Goal: Task Accomplishment & Management: Manage account settings

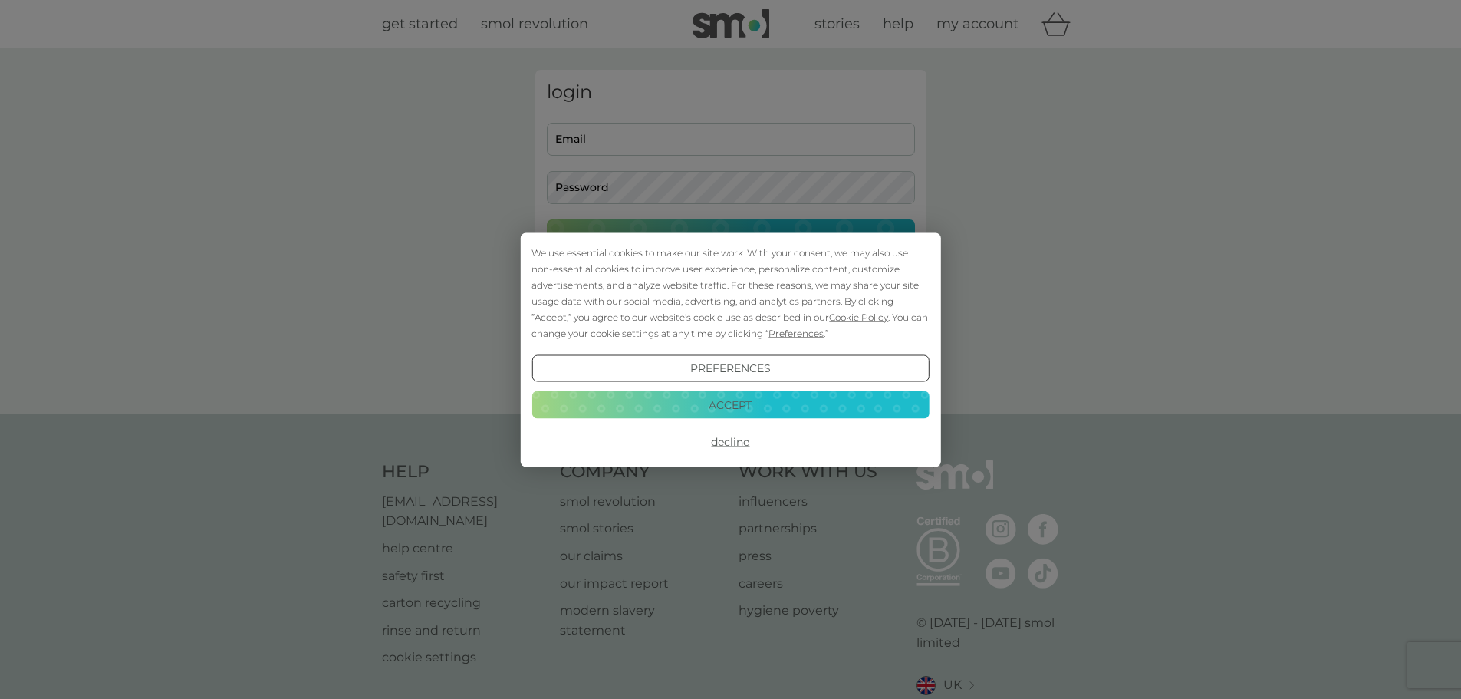
type input "[EMAIL_ADDRESS][PERSON_NAME][DOMAIN_NAME]"
click at [765, 410] on button "Accept" at bounding box center [729, 405] width 397 height 28
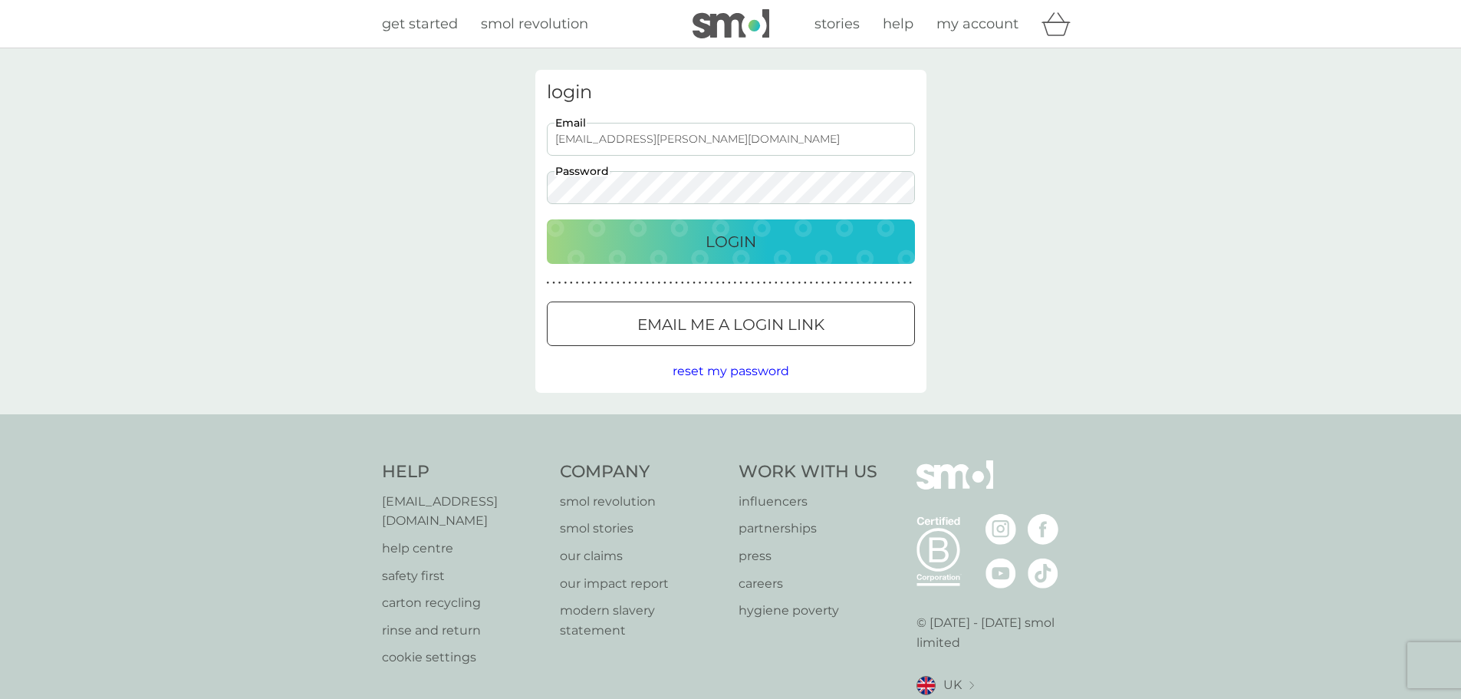
click at [686, 253] on div "Login" at bounding box center [730, 241] width 337 height 25
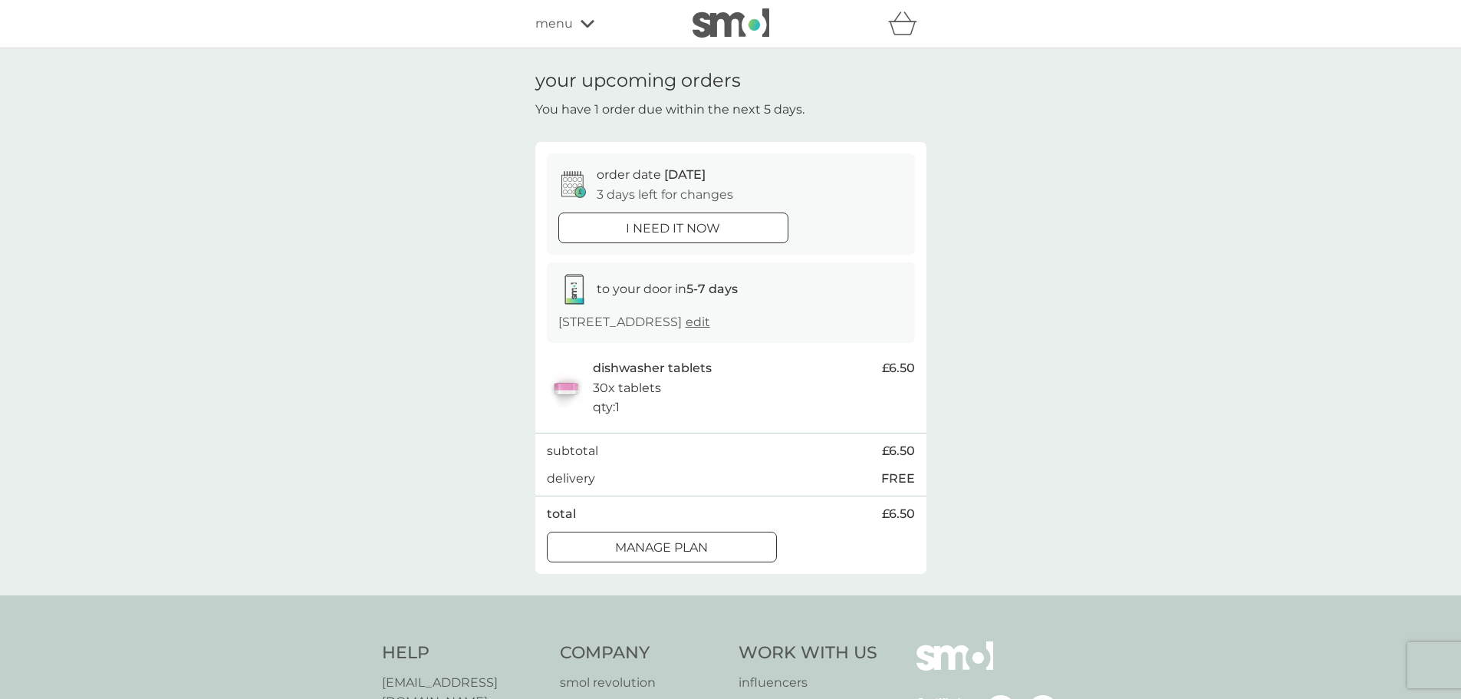
click at [690, 545] on p "Manage plan" at bounding box center [661, 548] width 93 height 20
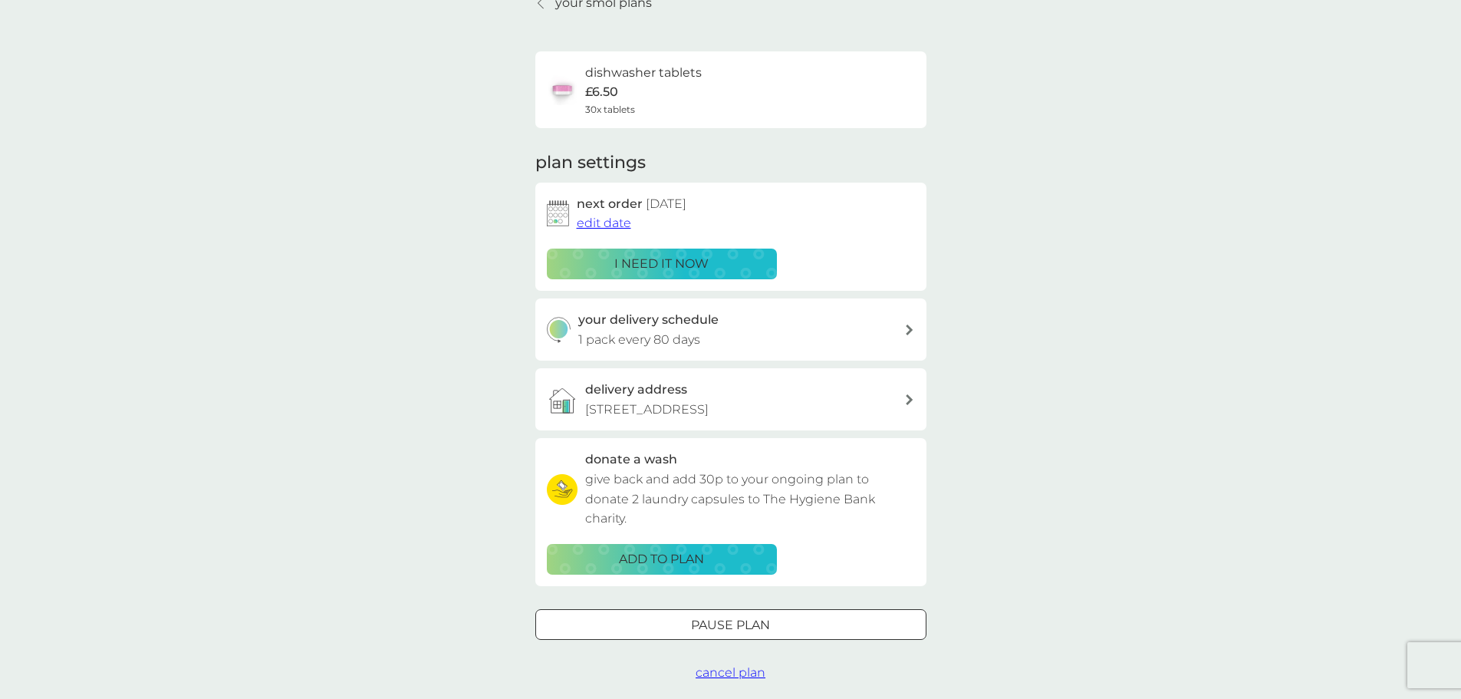
scroll to position [153, 0]
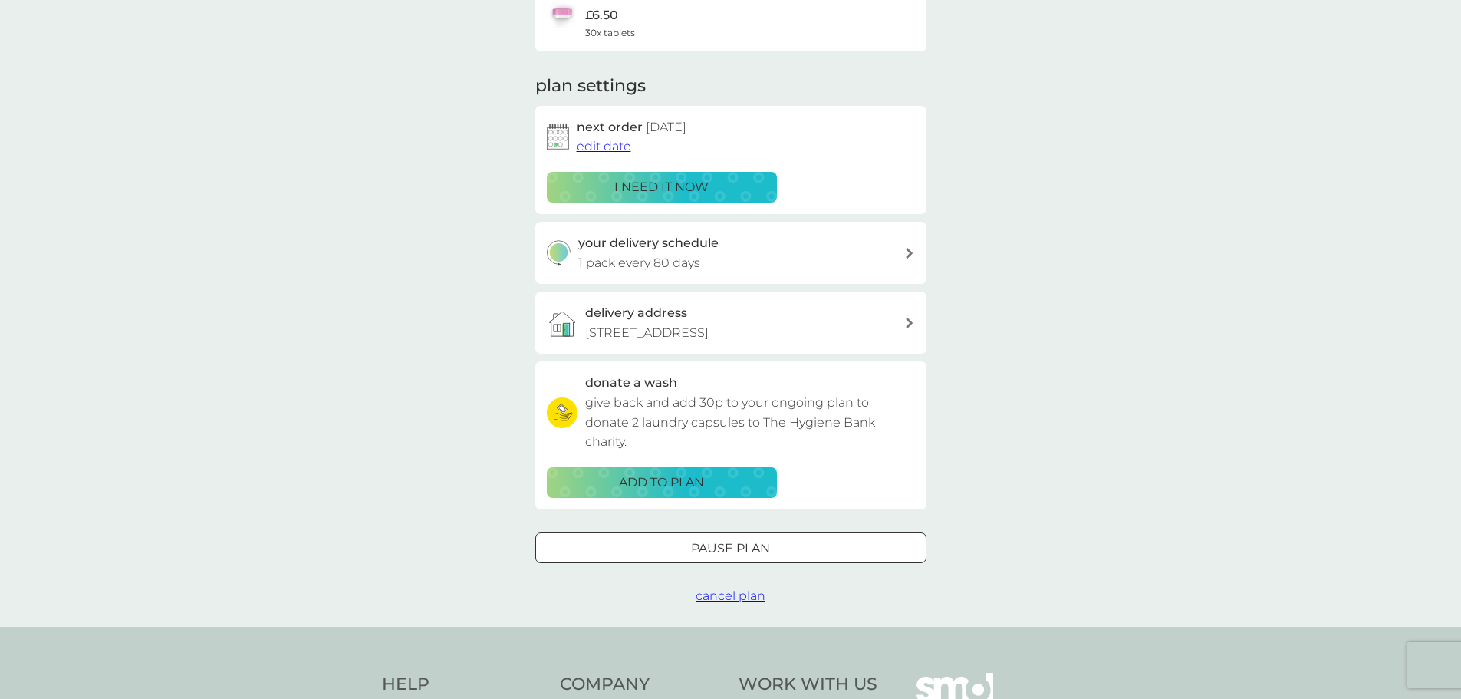
click at [688, 541] on div "Pause plan" at bounding box center [731, 548] width 390 height 20
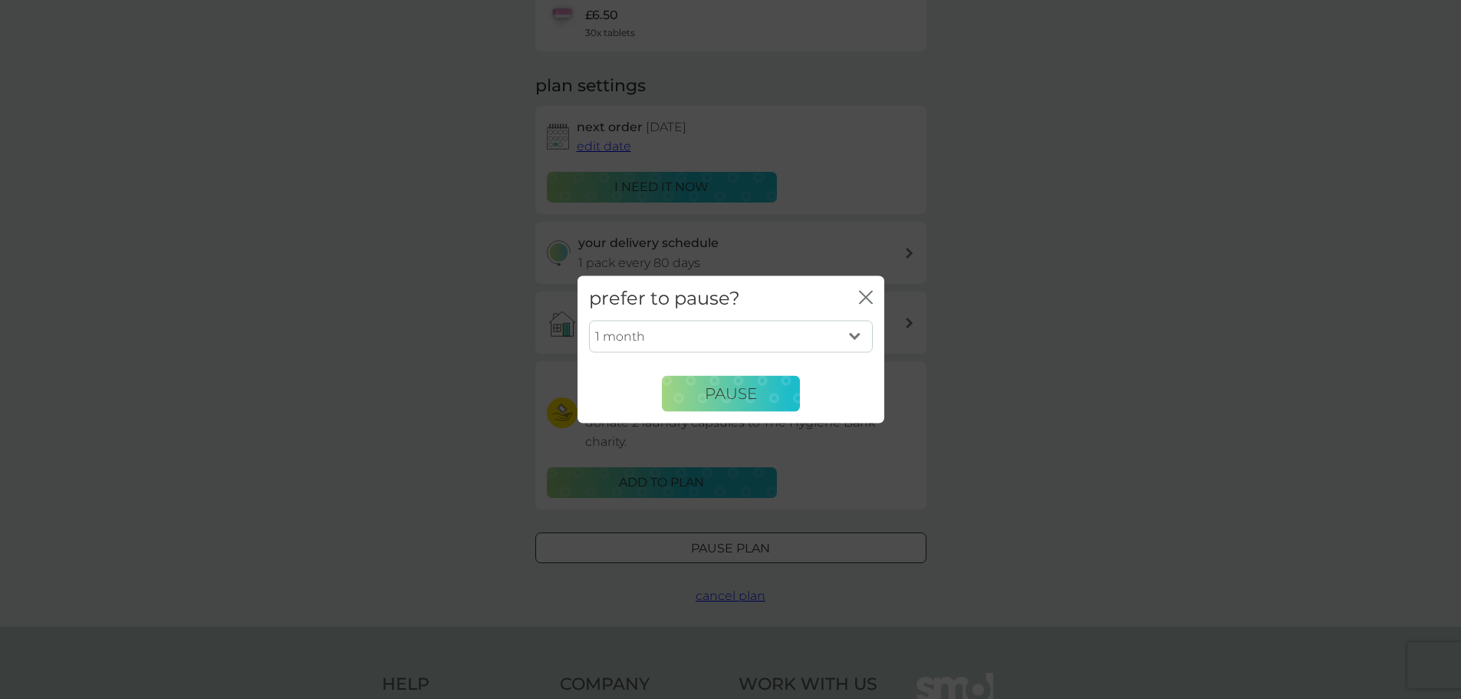
click at [703, 337] on select "1 month 2 months 3 months 4 months 5 months 6 months" at bounding box center [731, 337] width 284 height 32
select select "4"
click at [589, 321] on select "1 month 2 months 3 months 4 months 5 months 6 months" at bounding box center [731, 337] width 284 height 32
click at [726, 393] on span "Pause" at bounding box center [731, 393] width 52 height 18
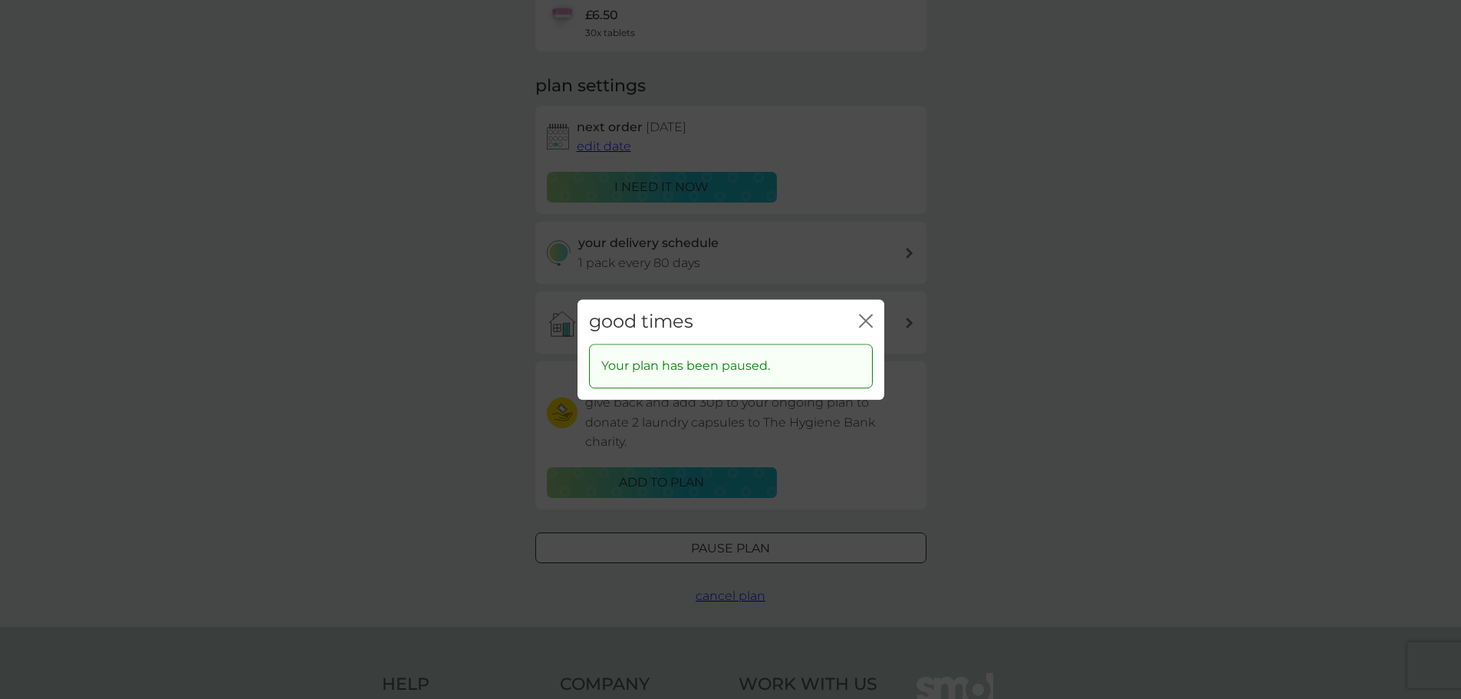
click at [862, 319] on icon "close" at bounding box center [866, 321] width 14 height 14
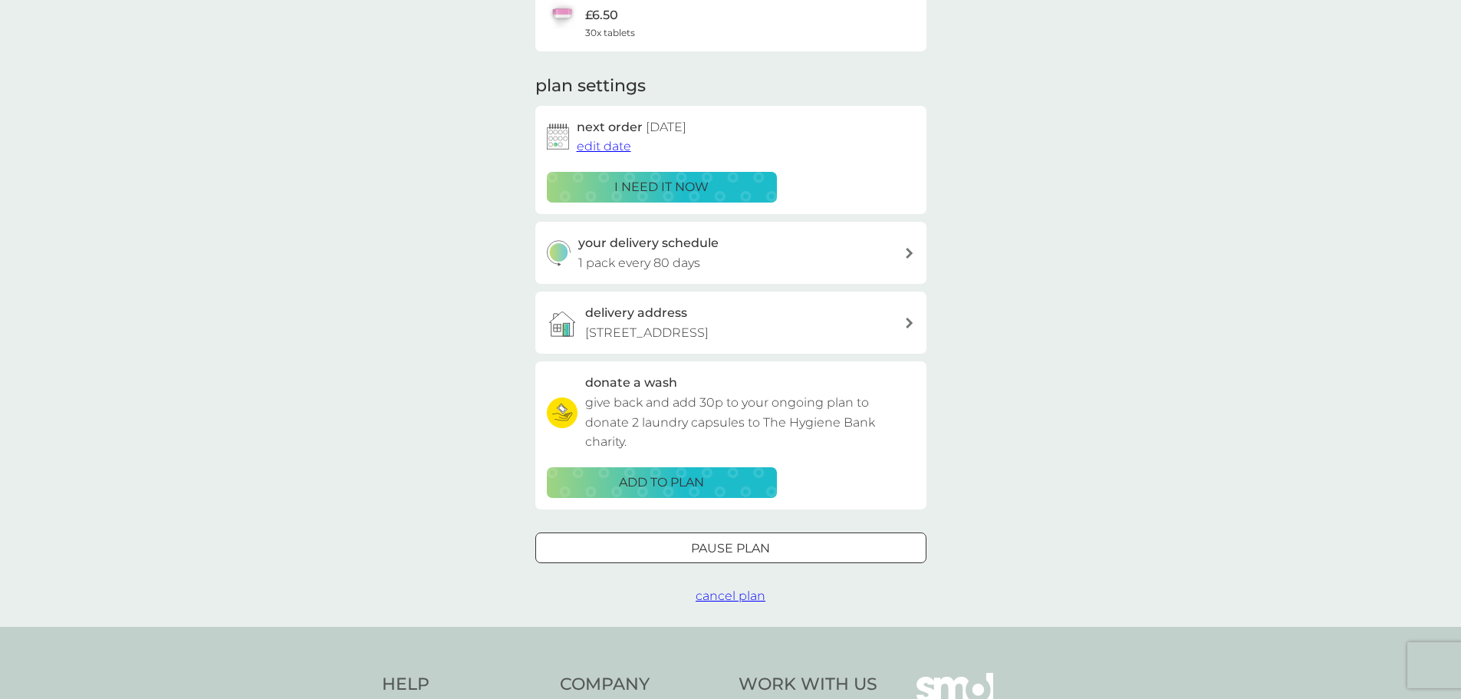
click at [435, 285] on div "your smol plans dishwasher tablets £6.50 30x tablets plan settings next order 1…" at bounding box center [730, 261] width 1461 height 732
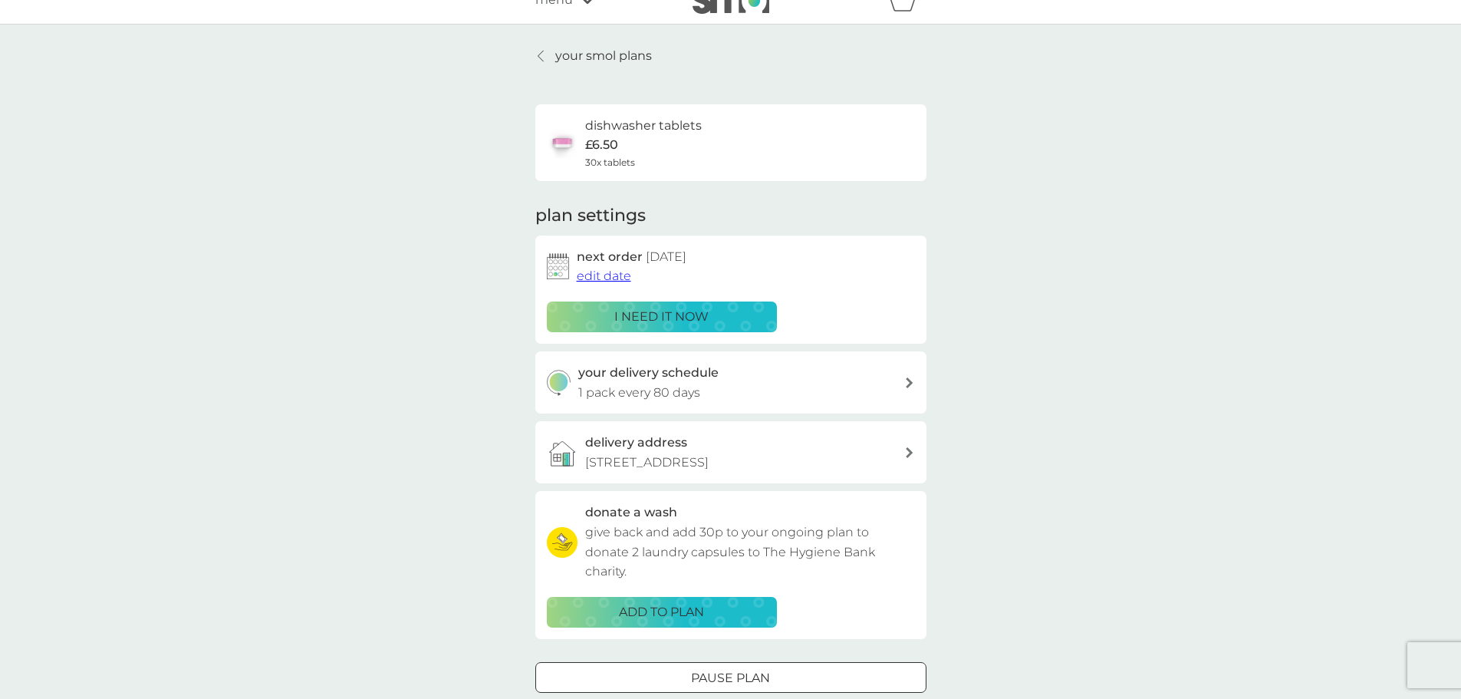
scroll to position [0, 0]
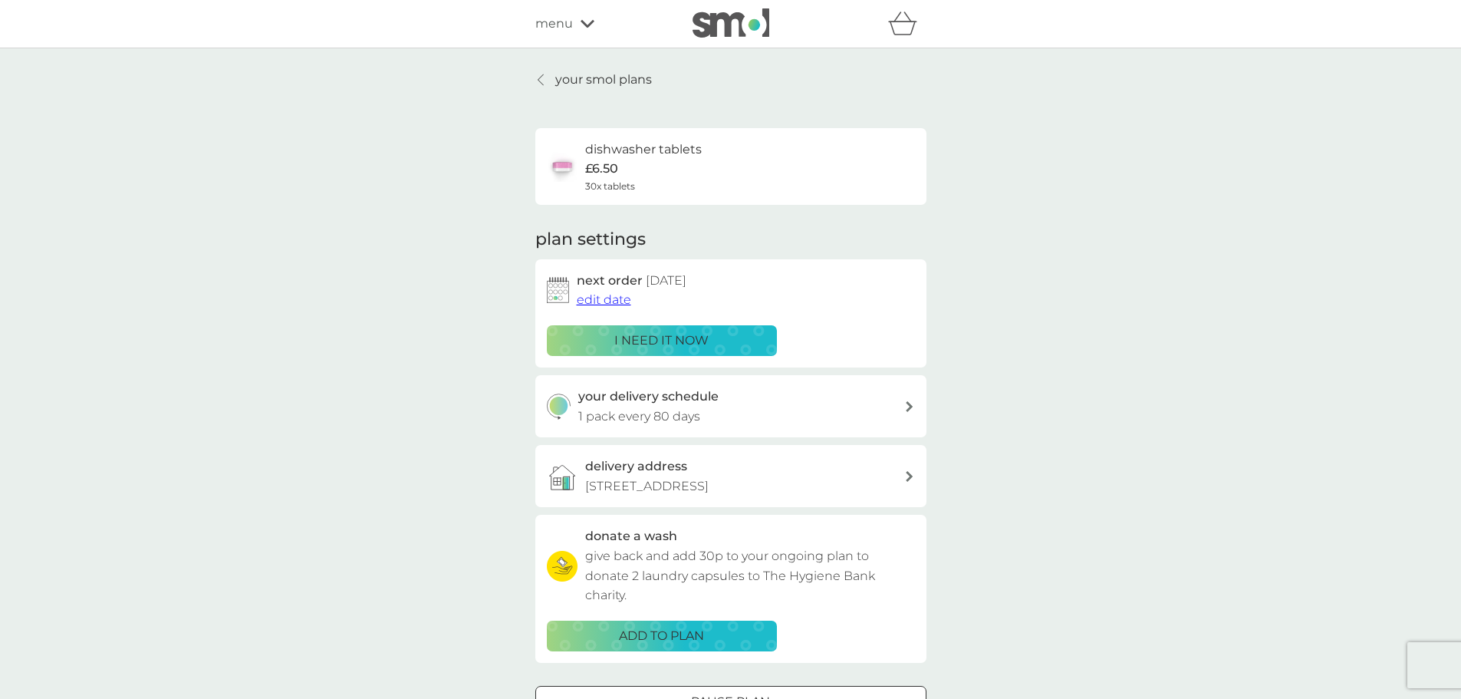
click at [596, 84] on p "your smol plans" at bounding box center [603, 80] width 97 height 20
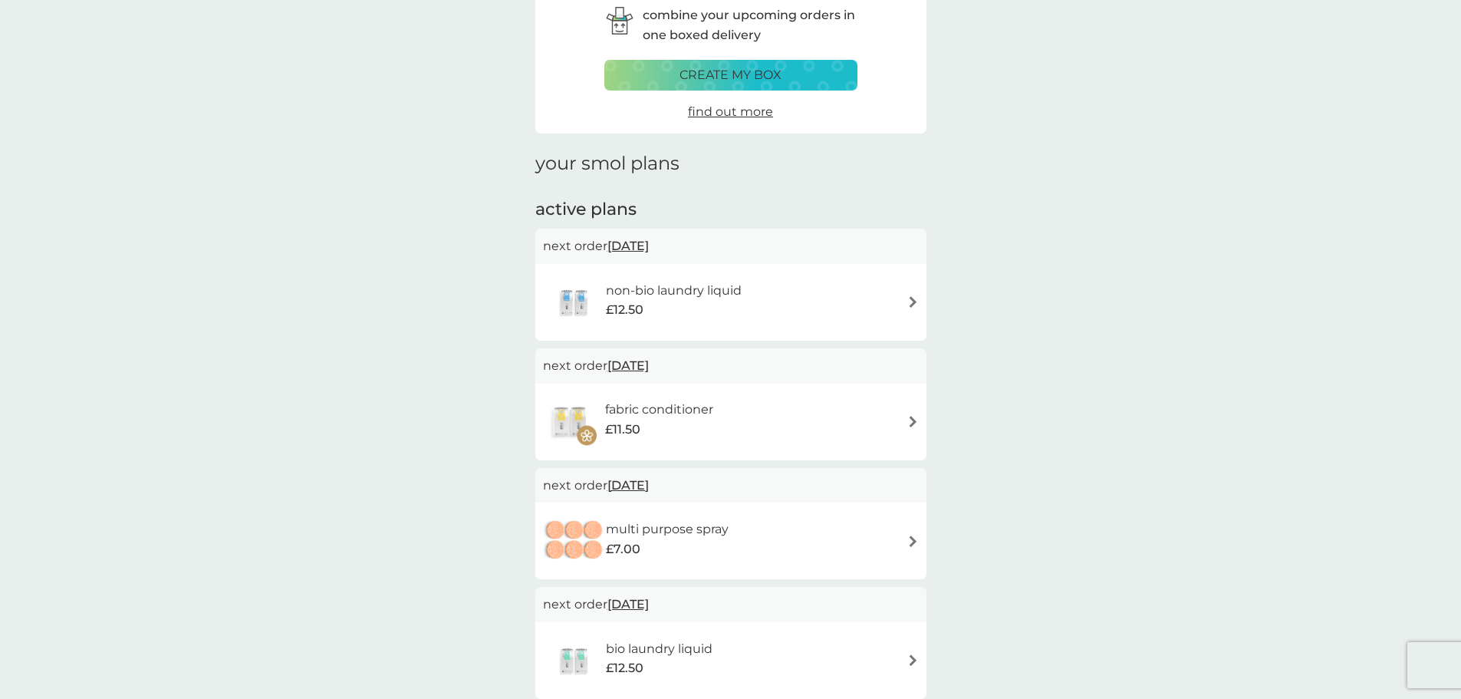
scroll to position [77, 0]
click at [735, 304] on div "£12.50" at bounding box center [674, 309] width 136 height 20
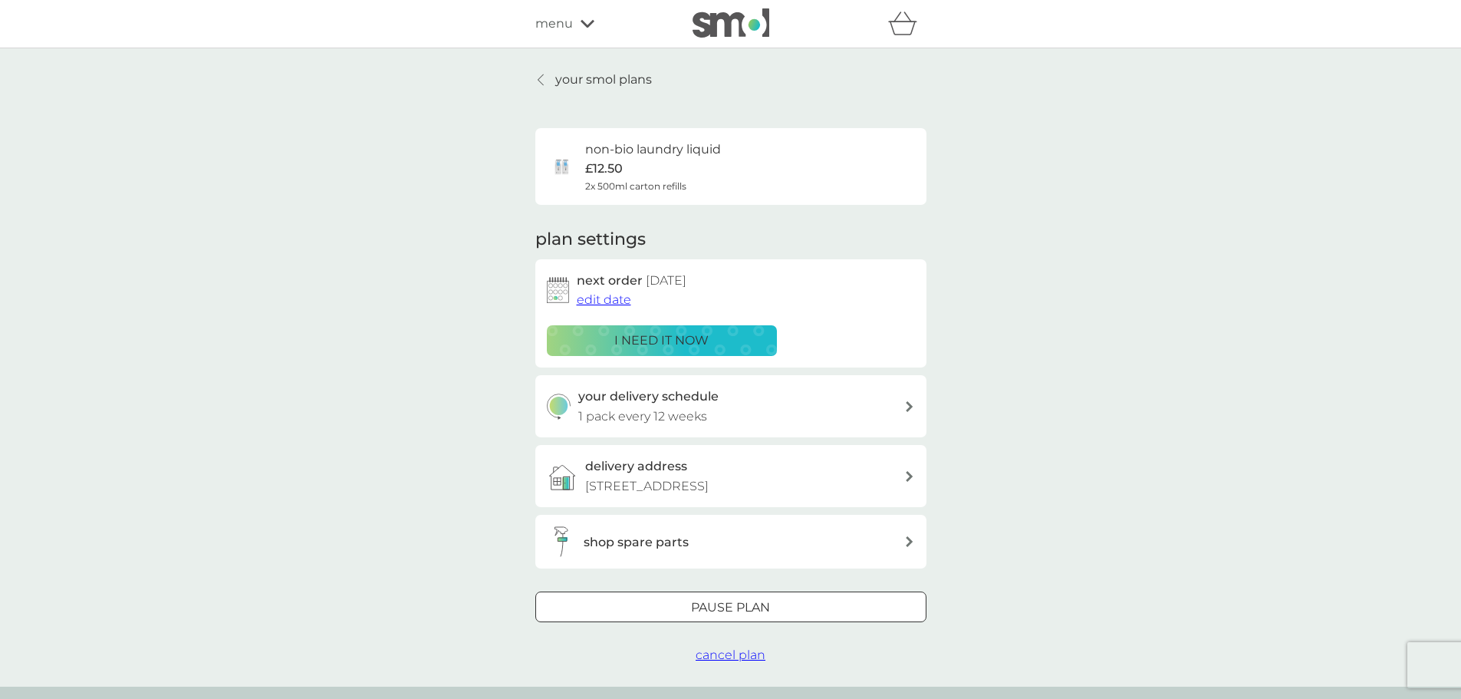
click at [676, 598] on div "Pause plan" at bounding box center [731, 607] width 390 height 20
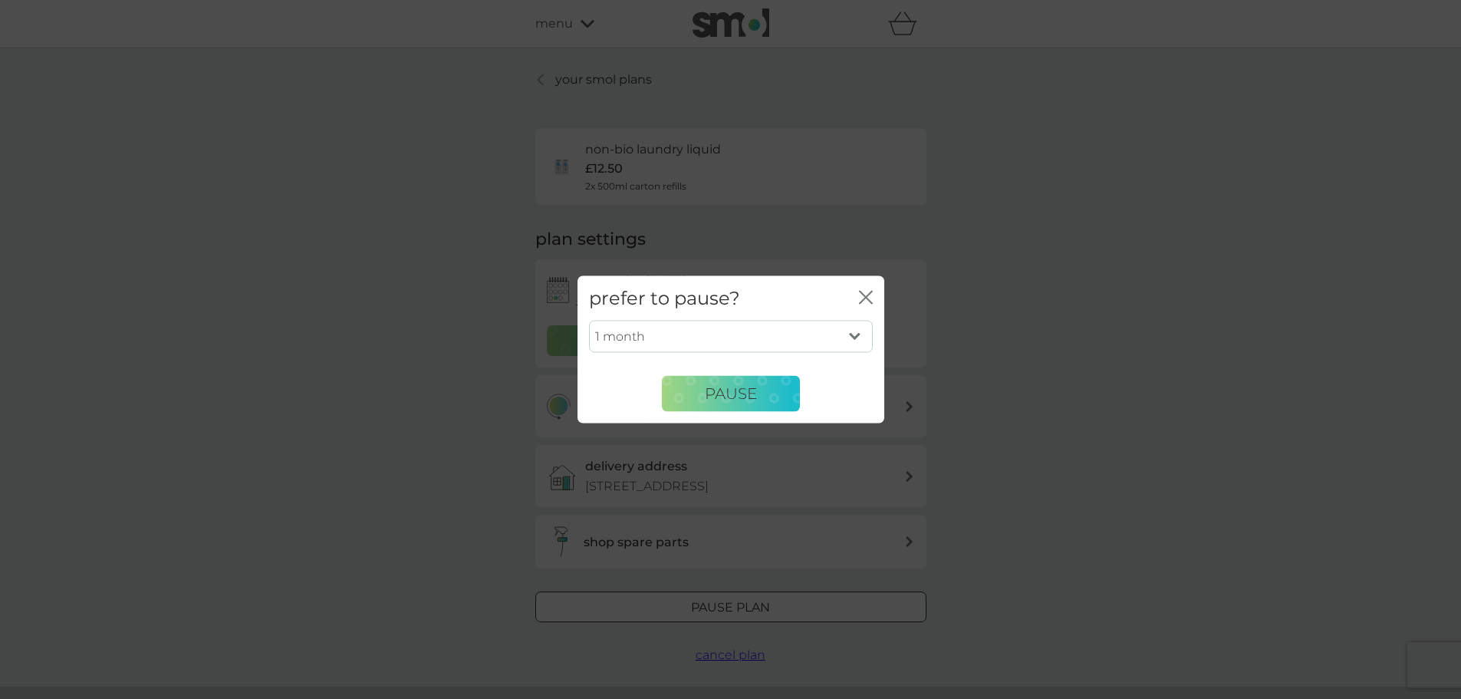
click at [748, 329] on select "1 month 2 months 3 months 4 months 5 months 6 months" at bounding box center [731, 337] width 284 height 32
select select "4"
click at [589, 321] on select "1 month 2 months 3 months 4 months 5 months 6 months" at bounding box center [731, 337] width 284 height 32
click at [735, 405] on button "Pause" at bounding box center [731, 393] width 138 height 37
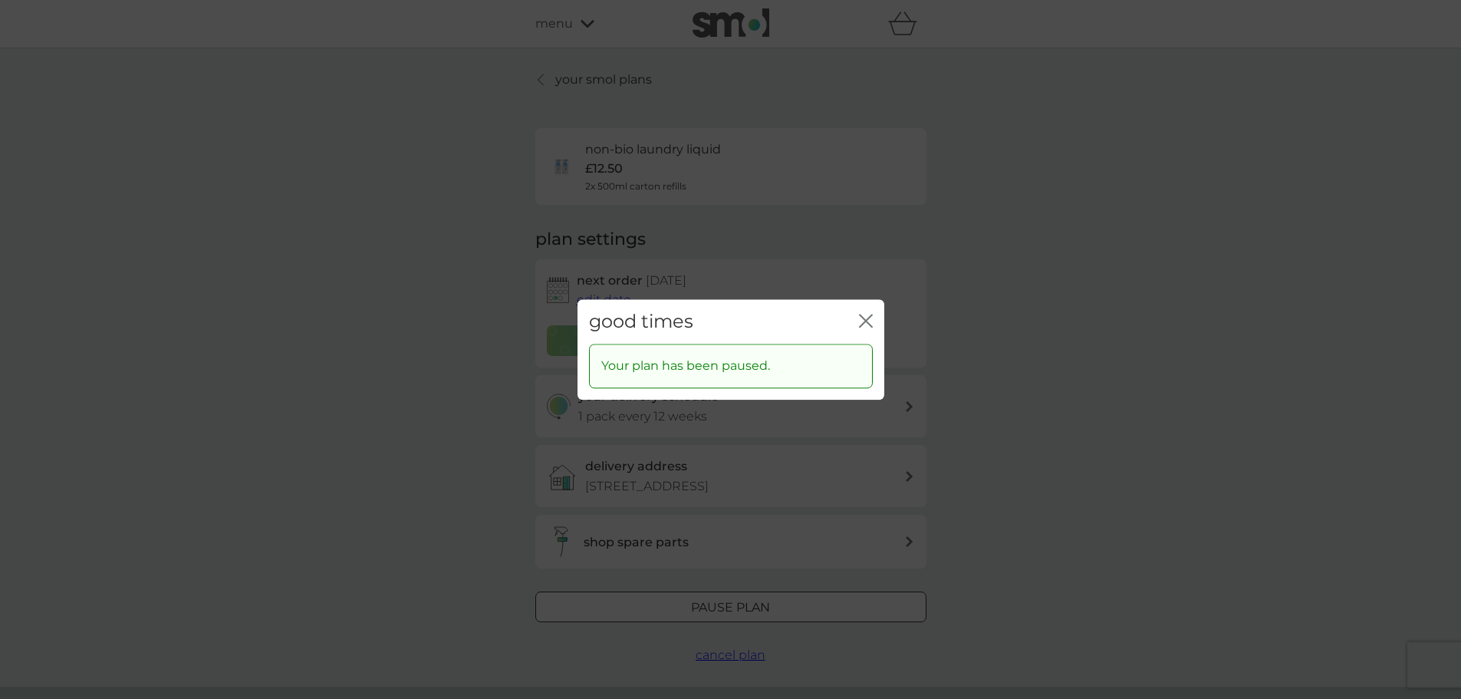
click at [867, 320] on icon "close" at bounding box center [869, 320] width 6 height 12
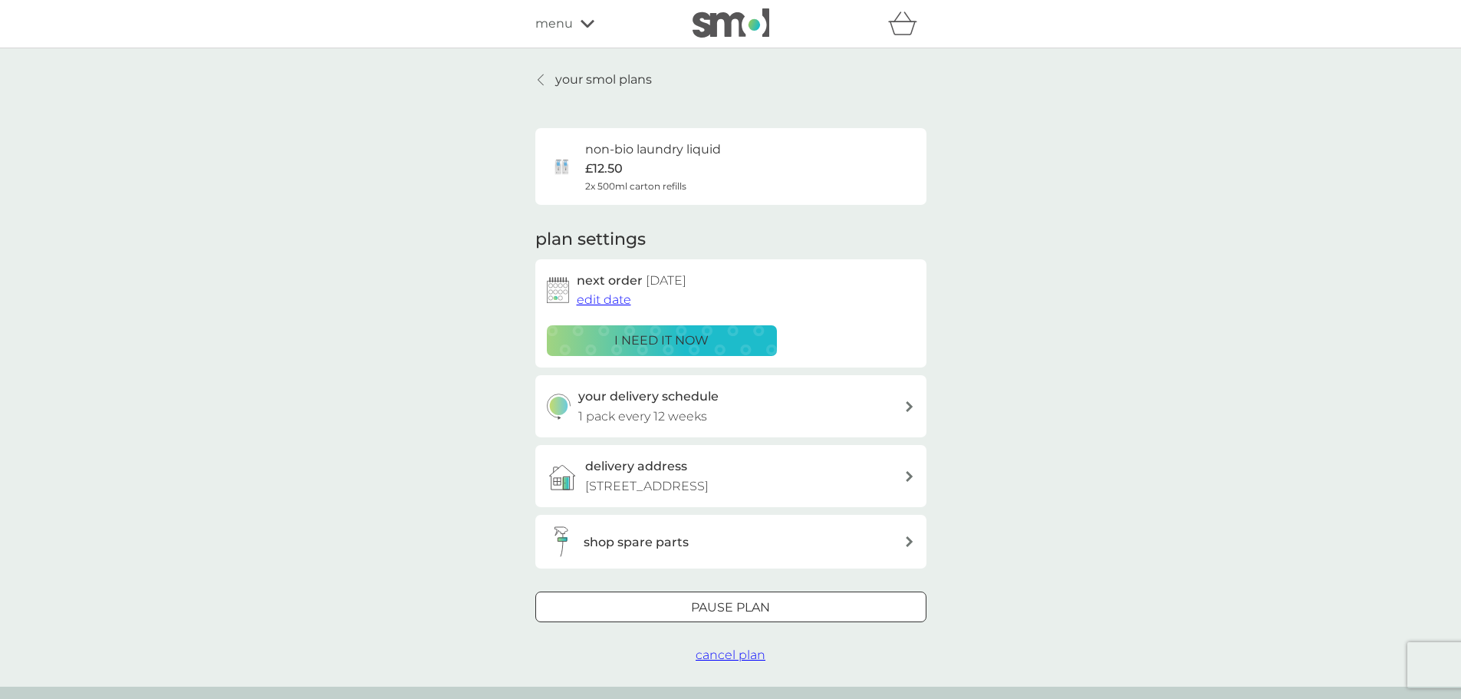
click at [536, 81] on div at bounding box center [541, 80] width 11 height 12
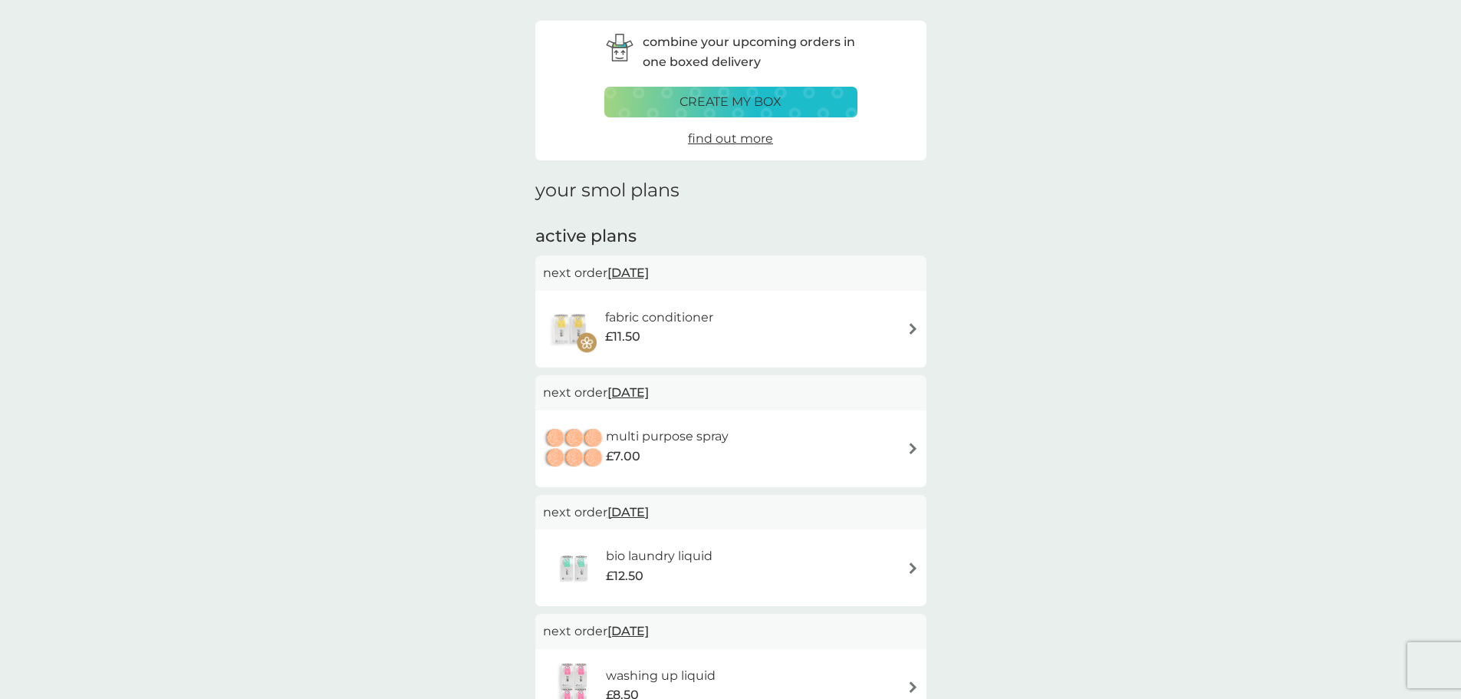
scroll to position [77, 0]
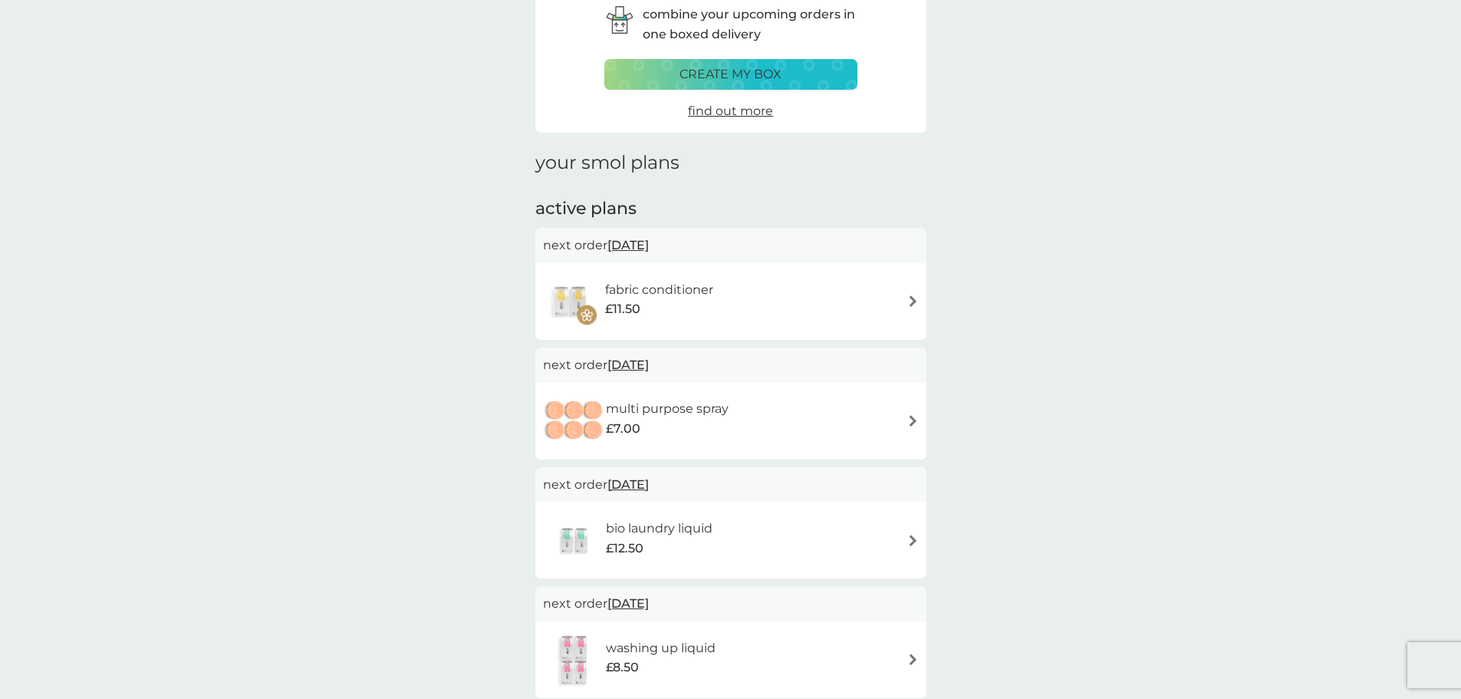
click at [750, 314] on div "fabric conditioner £11.50" at bounding box center [731, 302] width 376 height 54
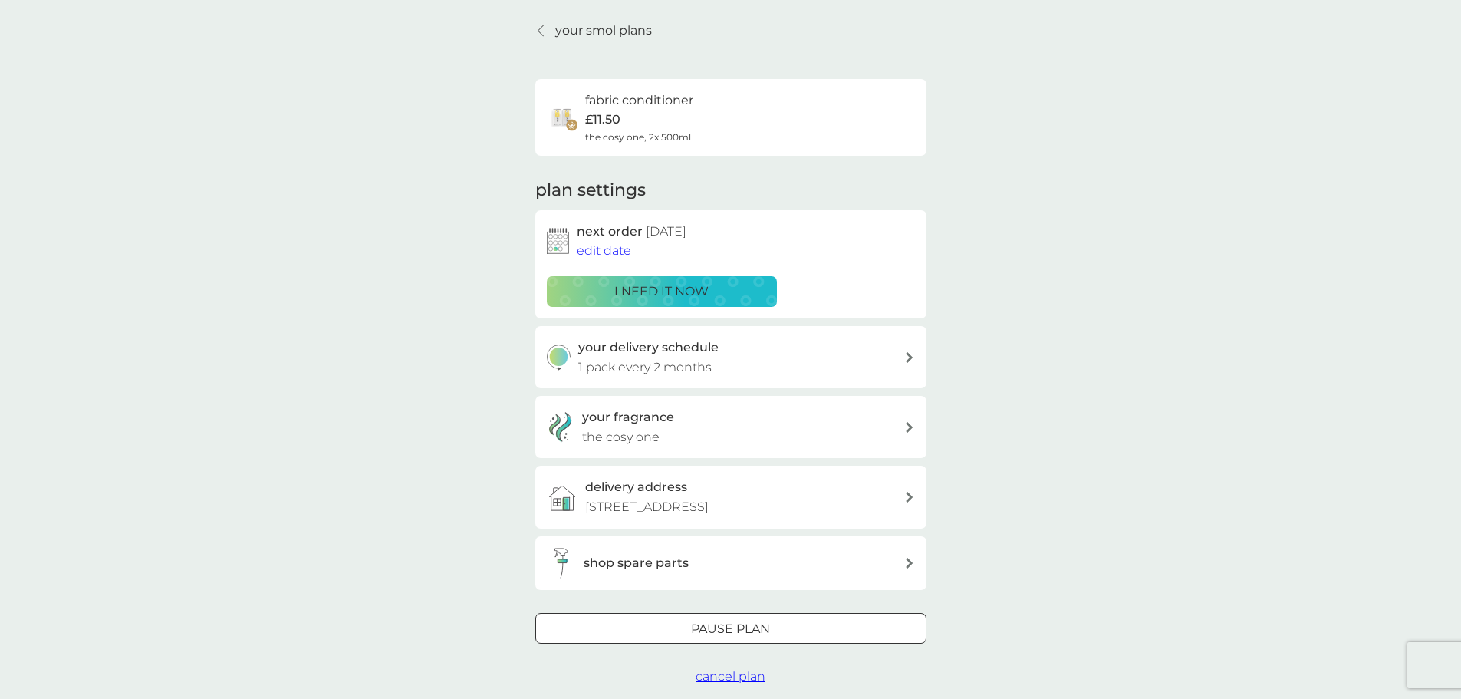
scroll to position [77, 0]
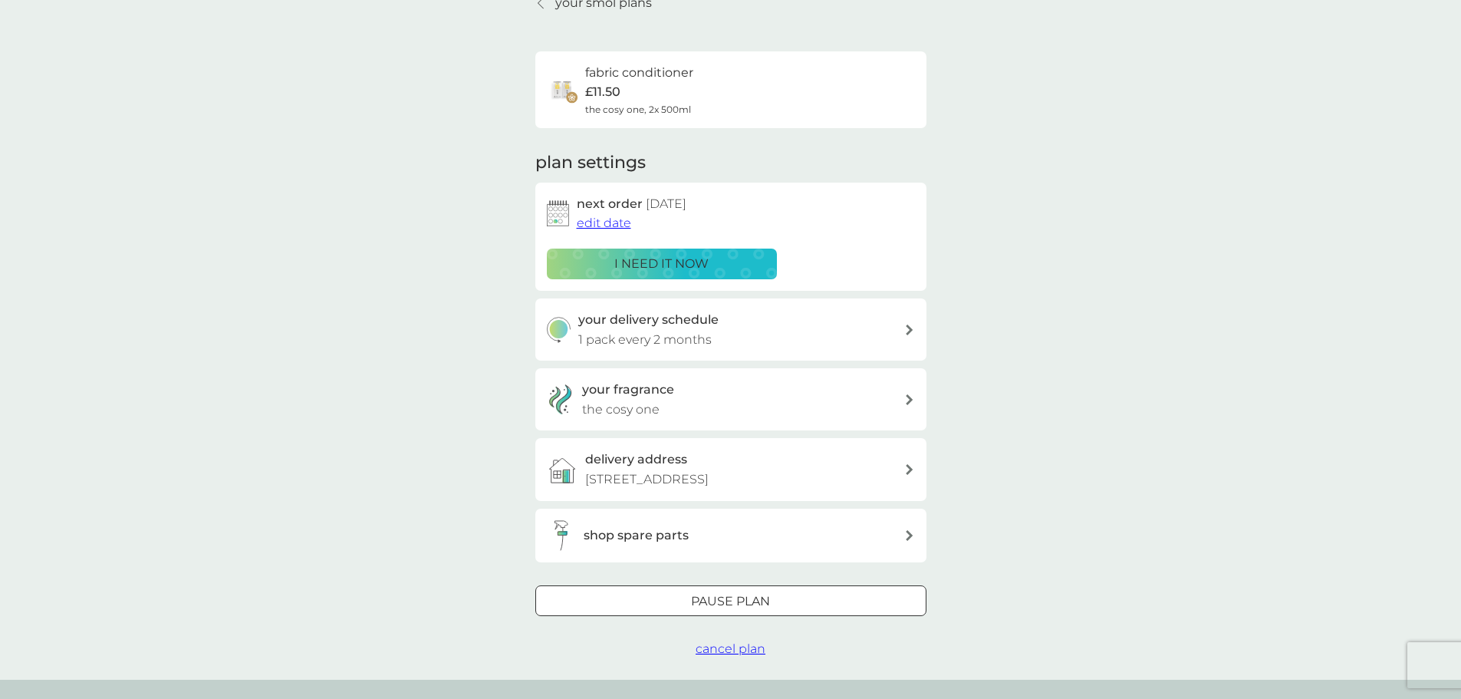
click at [705, 597] on div at bounding box center [730, 601] width 55 height 16
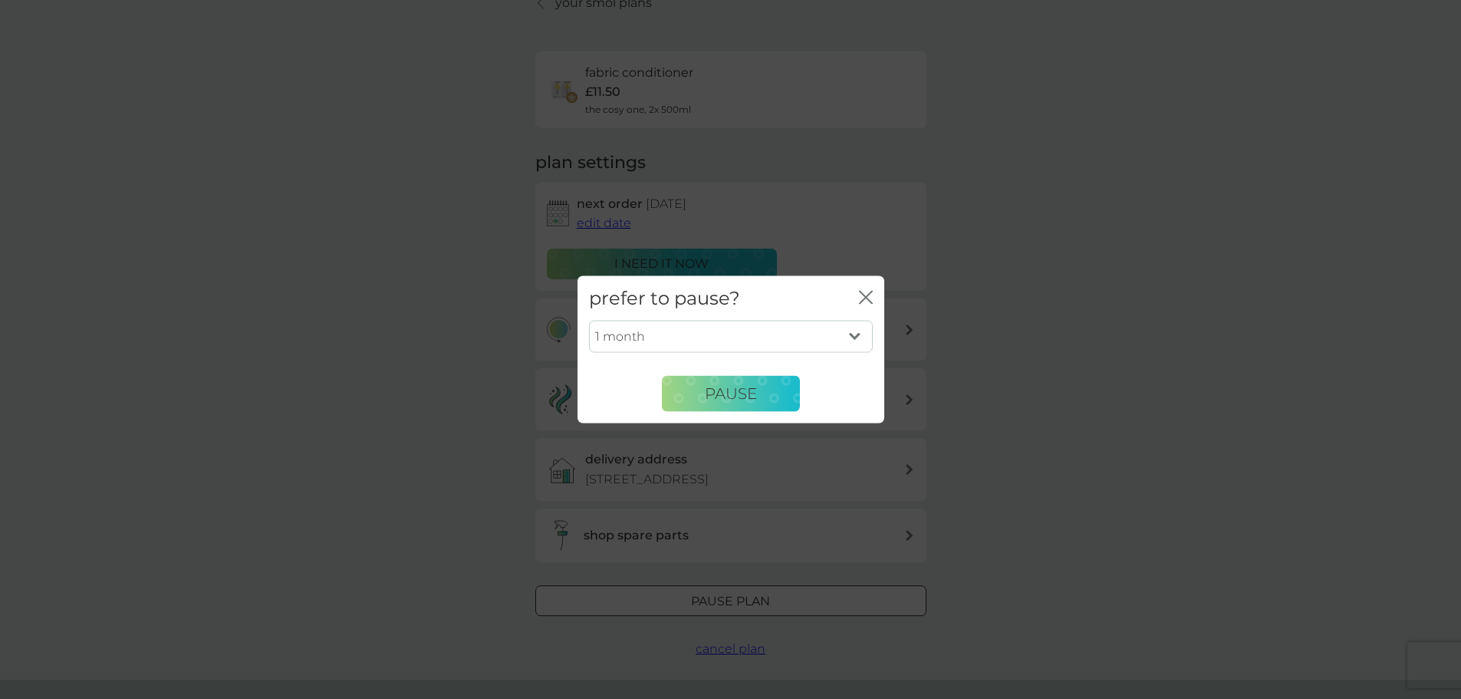
click at [733, 335] on select "1 month 2 months 3 months 4 months 5 months 6 months" at bounding box center [731, 337] width 284 height 32
select select "6"
click at [589, 321] on select "1 month 2 months 3 months 4 months 5 months 6 months" at bounding box center [731, 337] width 284 height 32
click at [725, 400] on span "Pause" at bounding box center [731, 393] width 52 height 18
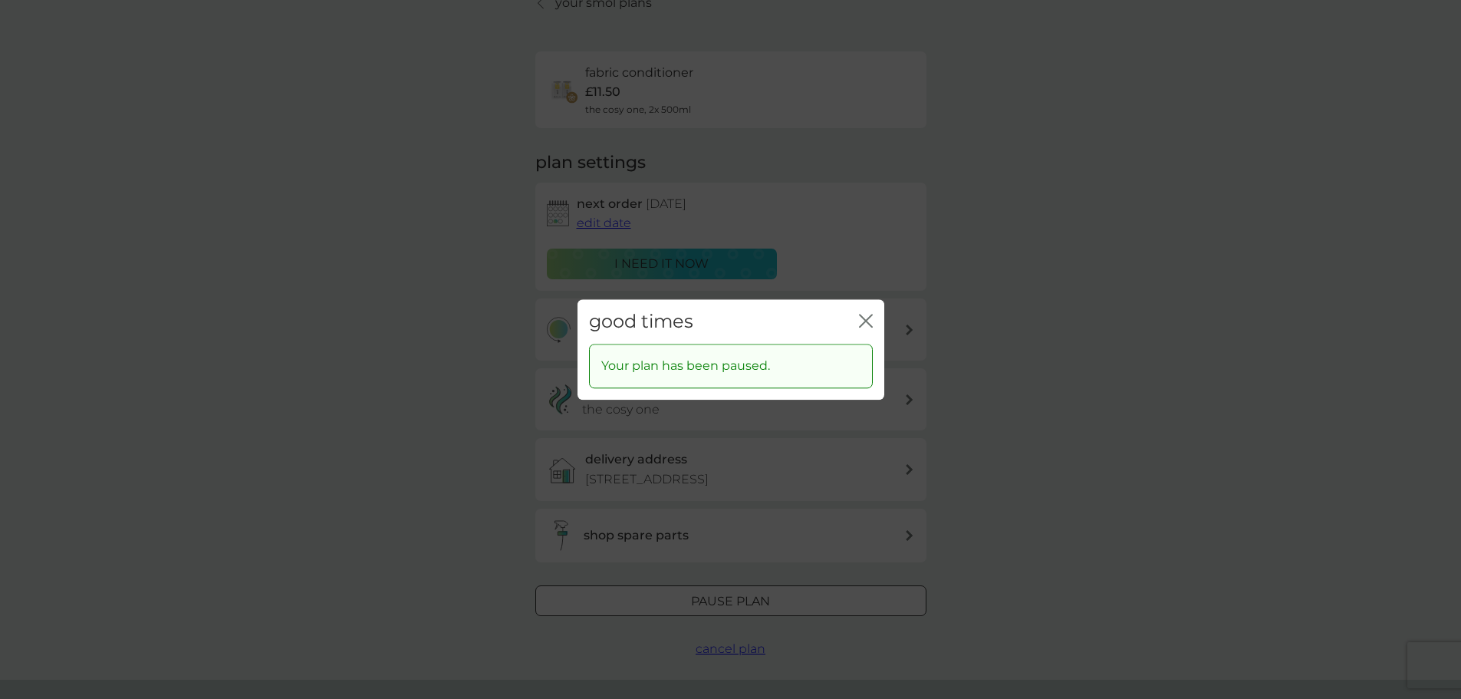
click at [869, 314] on icon "close" at bounding box center [866, 321] width 14 height 14
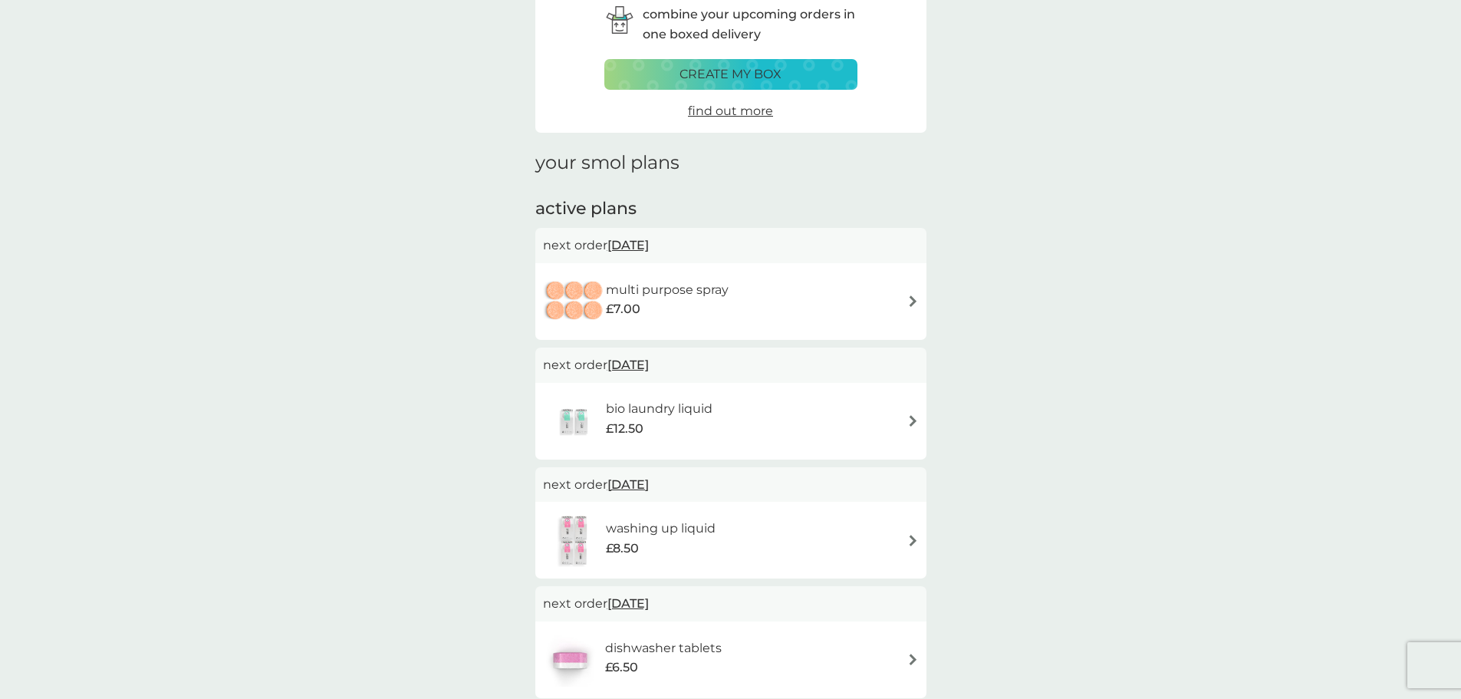
click at [792, 405] on div "bio laundry liquid £12.50" at bounding box center [731, 421] width 376 height 54
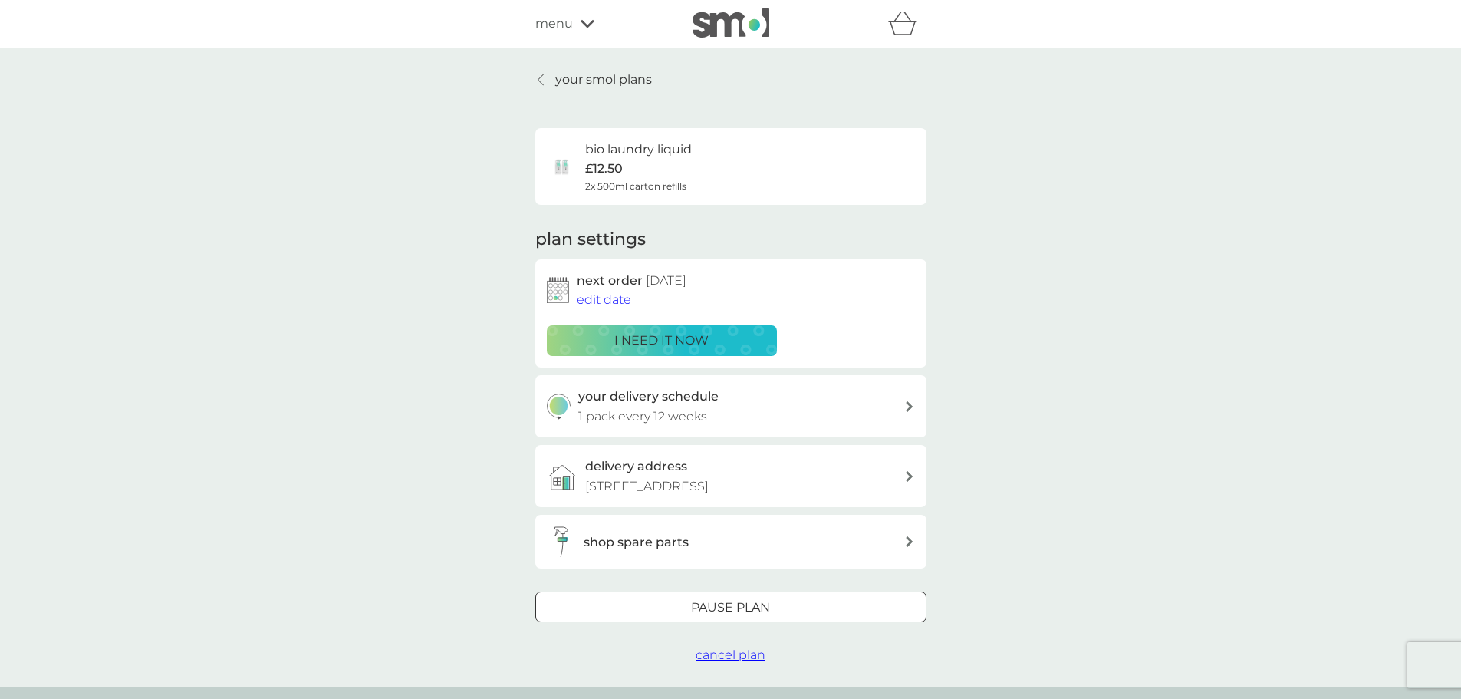
click at [729, 605] on div at bounding box center [730, 606] width 3 height 3
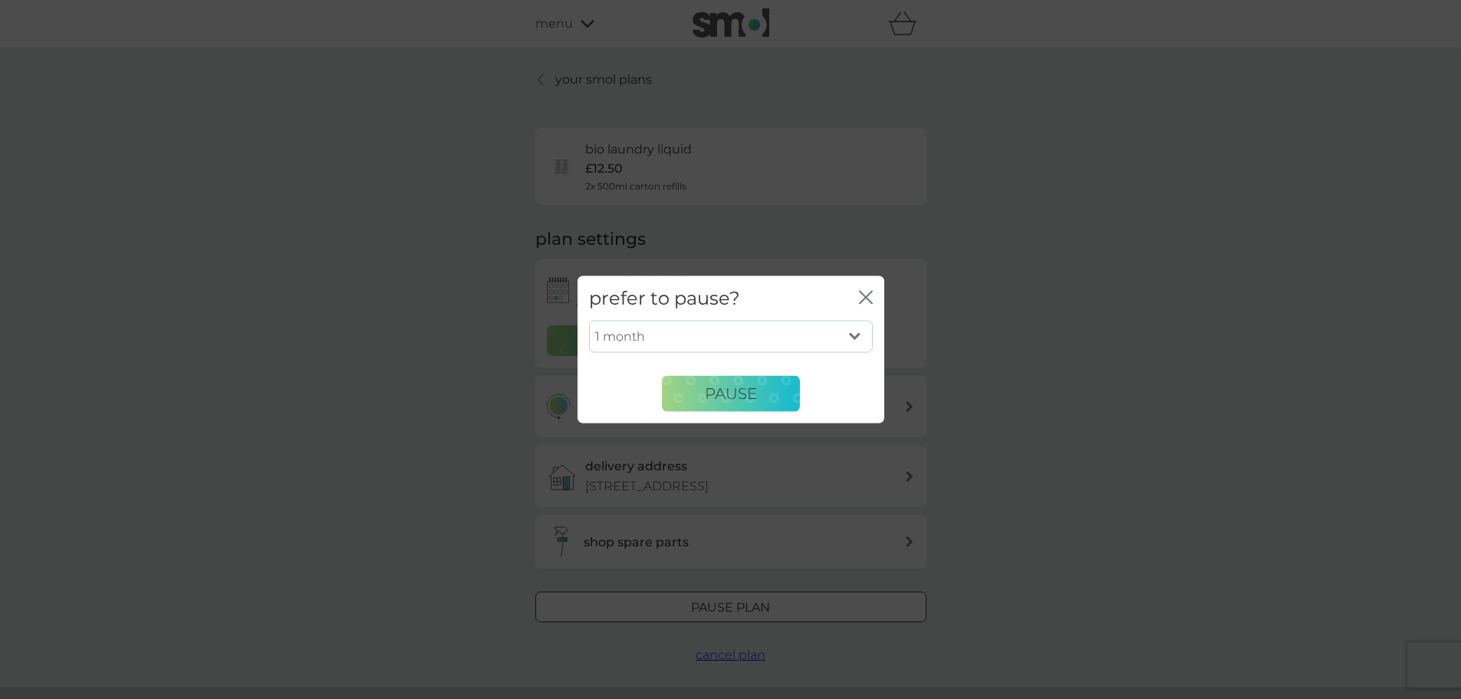
drag, startPoint x: 709, startPoint y: 333, endPoint x: 710, endPoint y: 349, distance: 16.2
click at [709, 333] on select "1 month 2 months 3 months 4 months 5 months 6 months" at bounding box center [731, 337] width 284 height 32
select select "5"
click at [589, 321] on select "1 month 2 months 3 months 4 months 5 months 6 months" at bounding box center [731, 337] width 284 height 32
click at [737, 381] on button "Pause" at bounding box center [731, 393] width 138 height 37
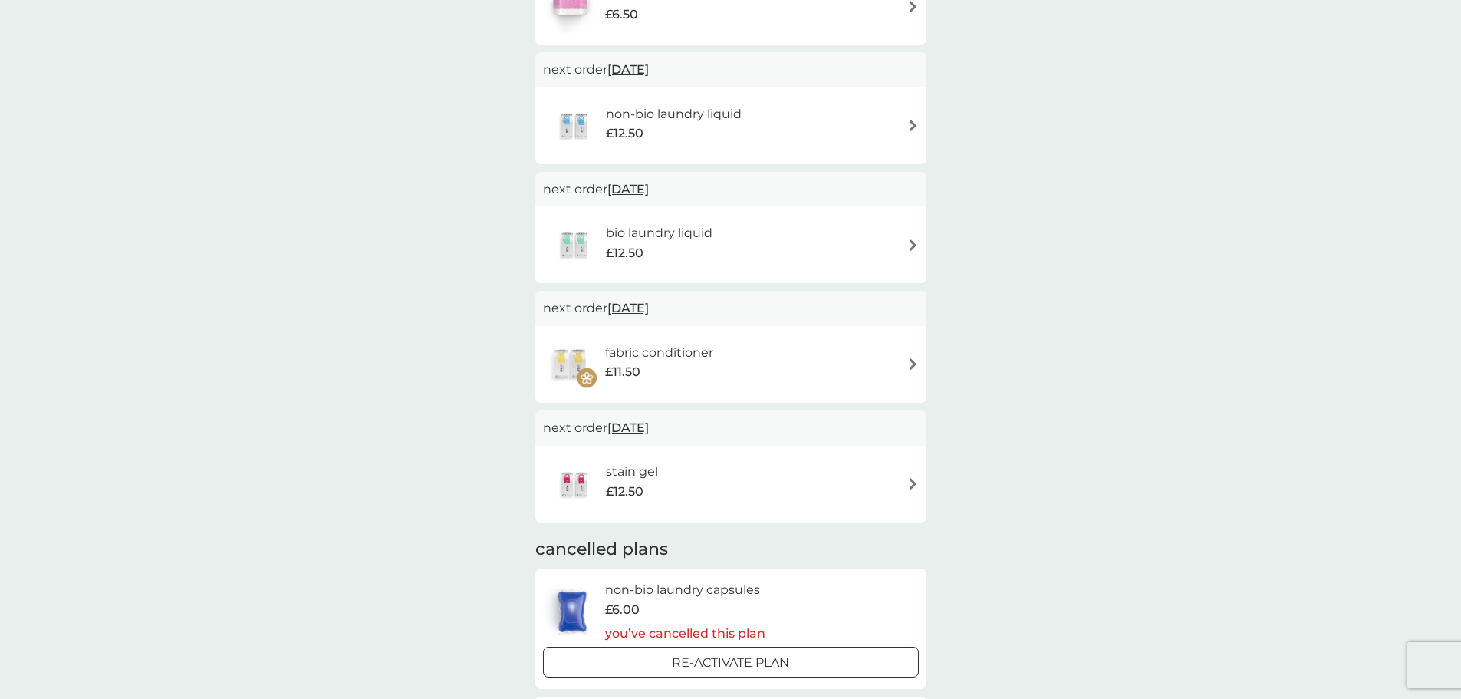
scroll to position [614, 0]
click at [770, 461] on div "stain gel £12.50" at bounding box center [731, 481] width 376 height 54
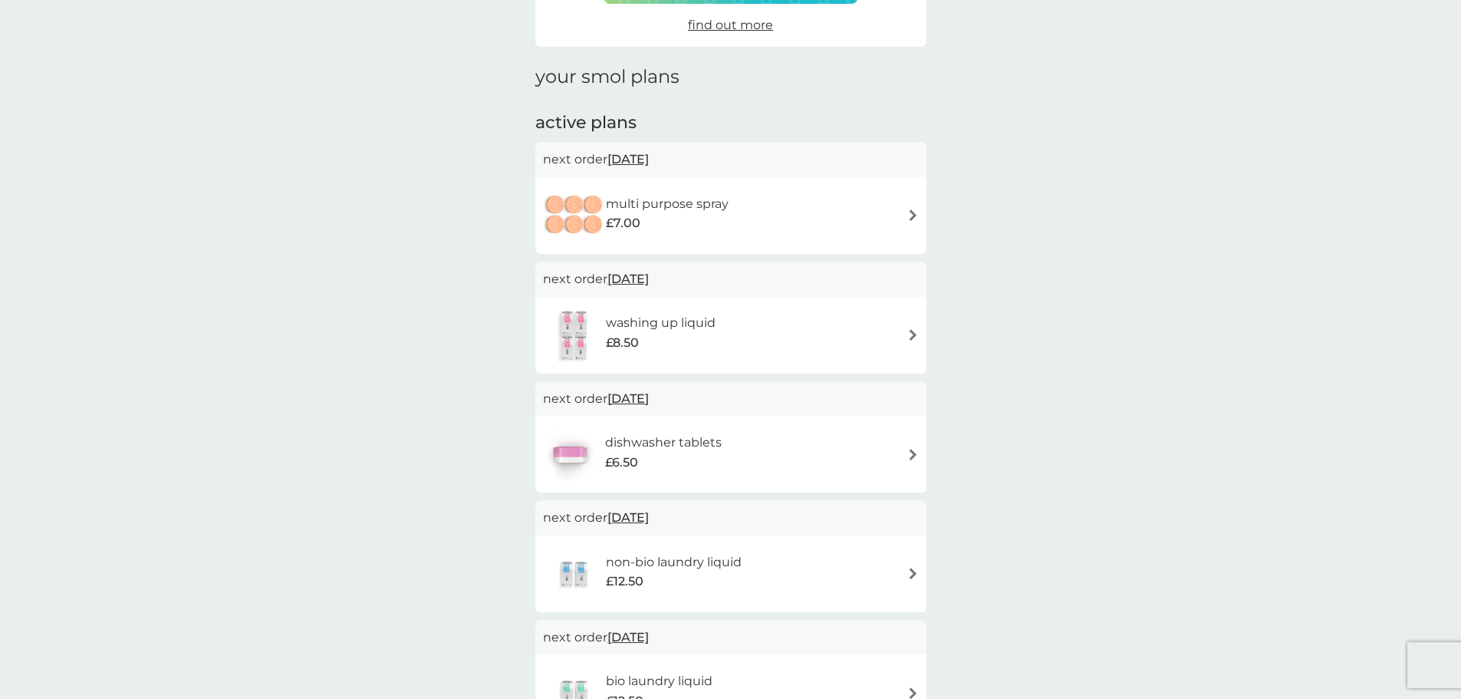
scroll to position [153, 0]
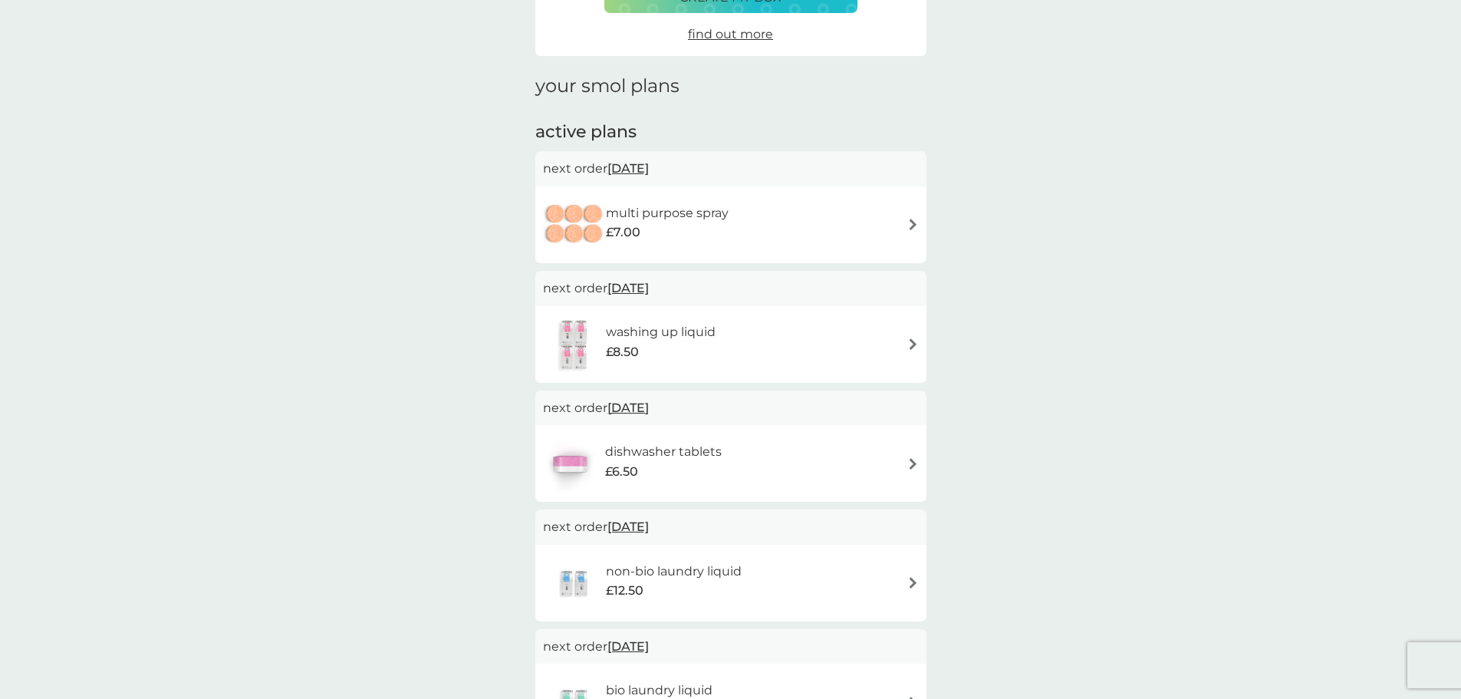
click at [727, 232] on div "£7.00" at bounding box center [667, 232] width 123 height 20
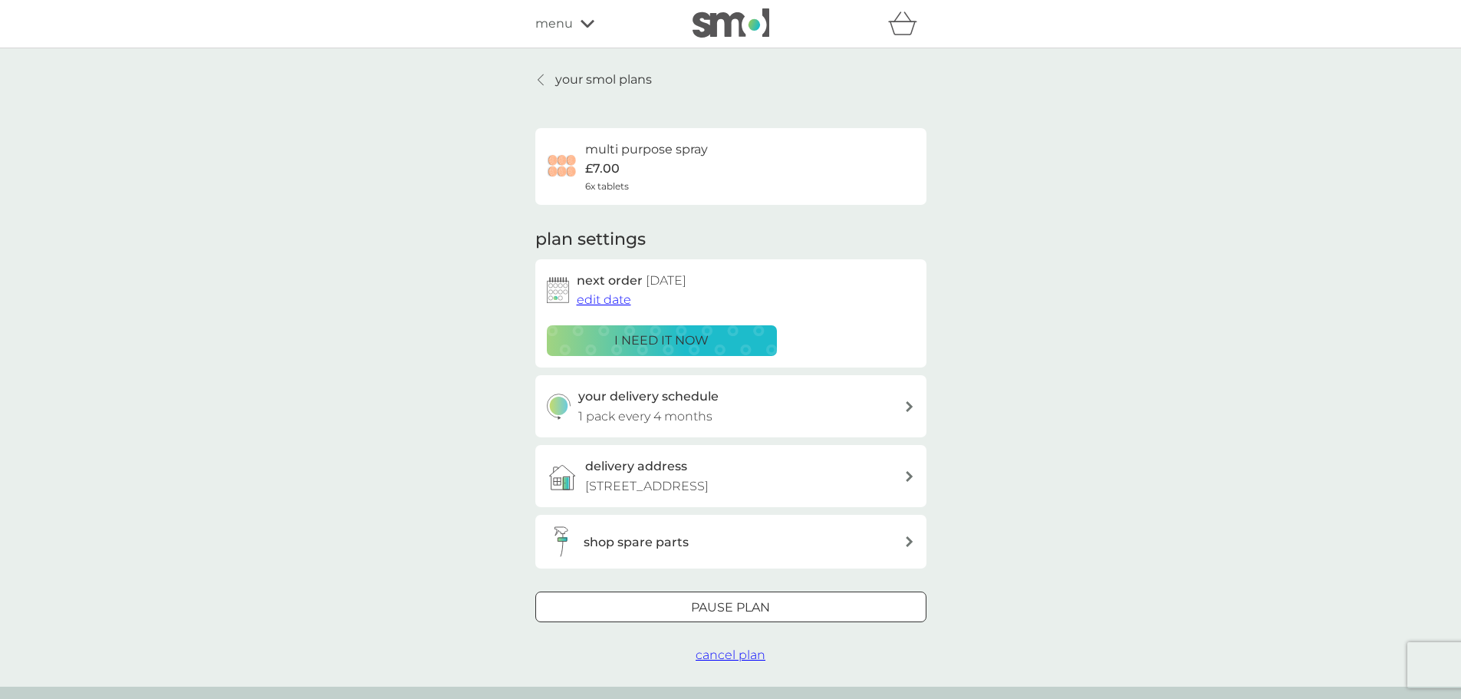
click at [704, 603] on div at bounding box center [730, 608] width 55 height 16
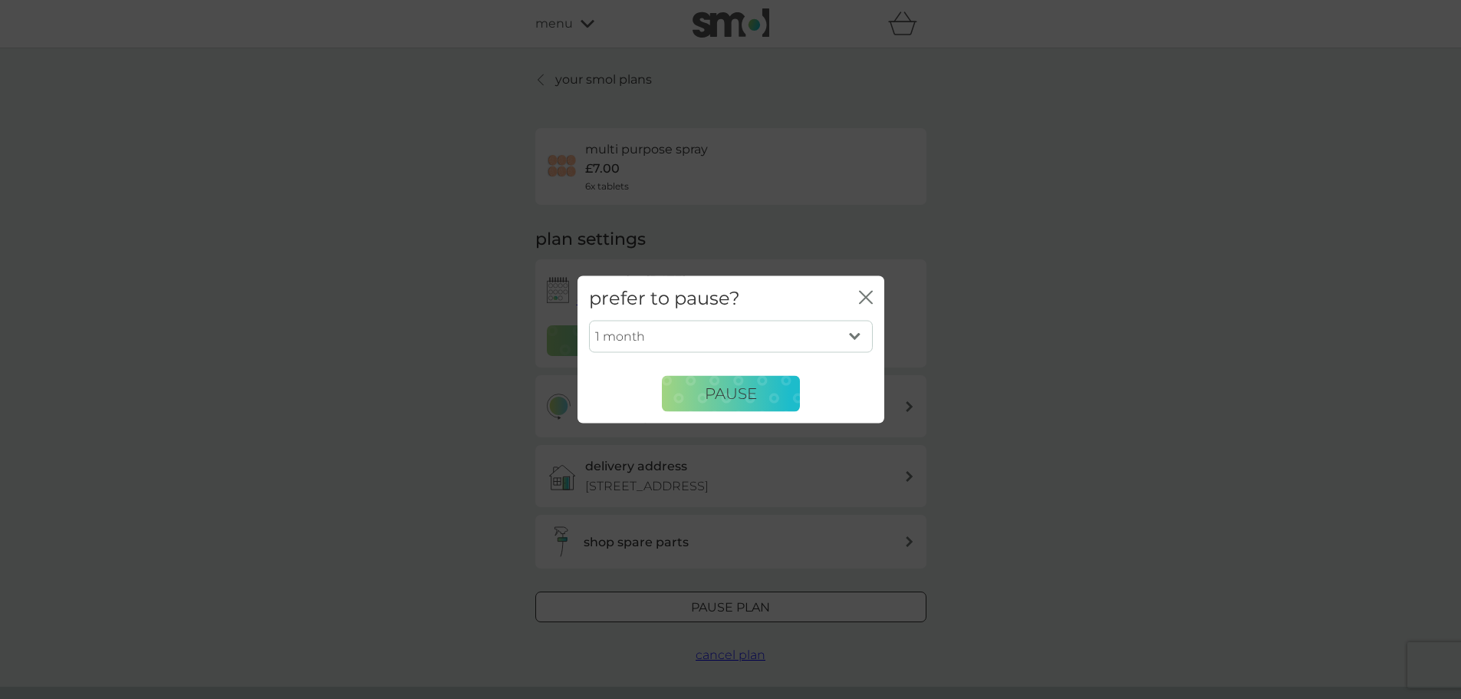
click at [860, 294] on icon "close" at bounding box center [866, 297] width 14 height 14
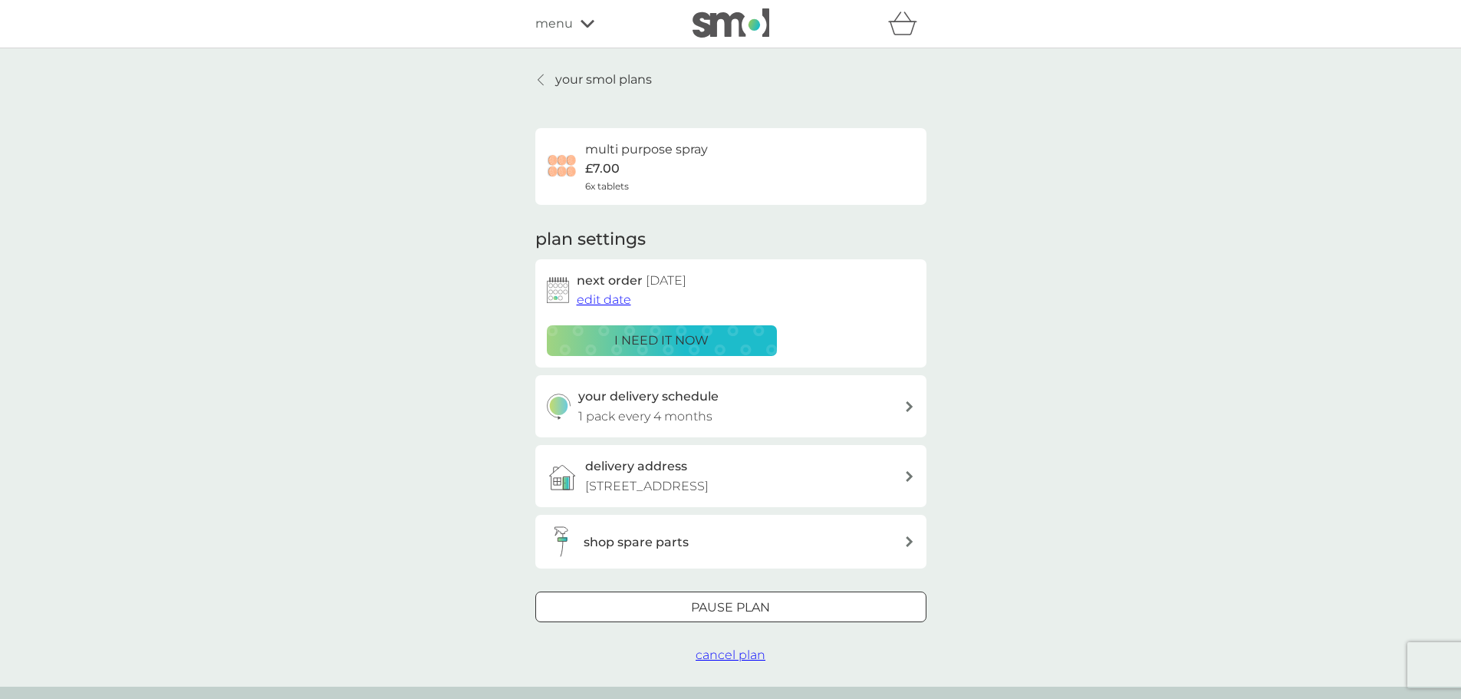
click at [732, 648] on span "cancel plan" at bounding box center [731, 654] width 70 height 15
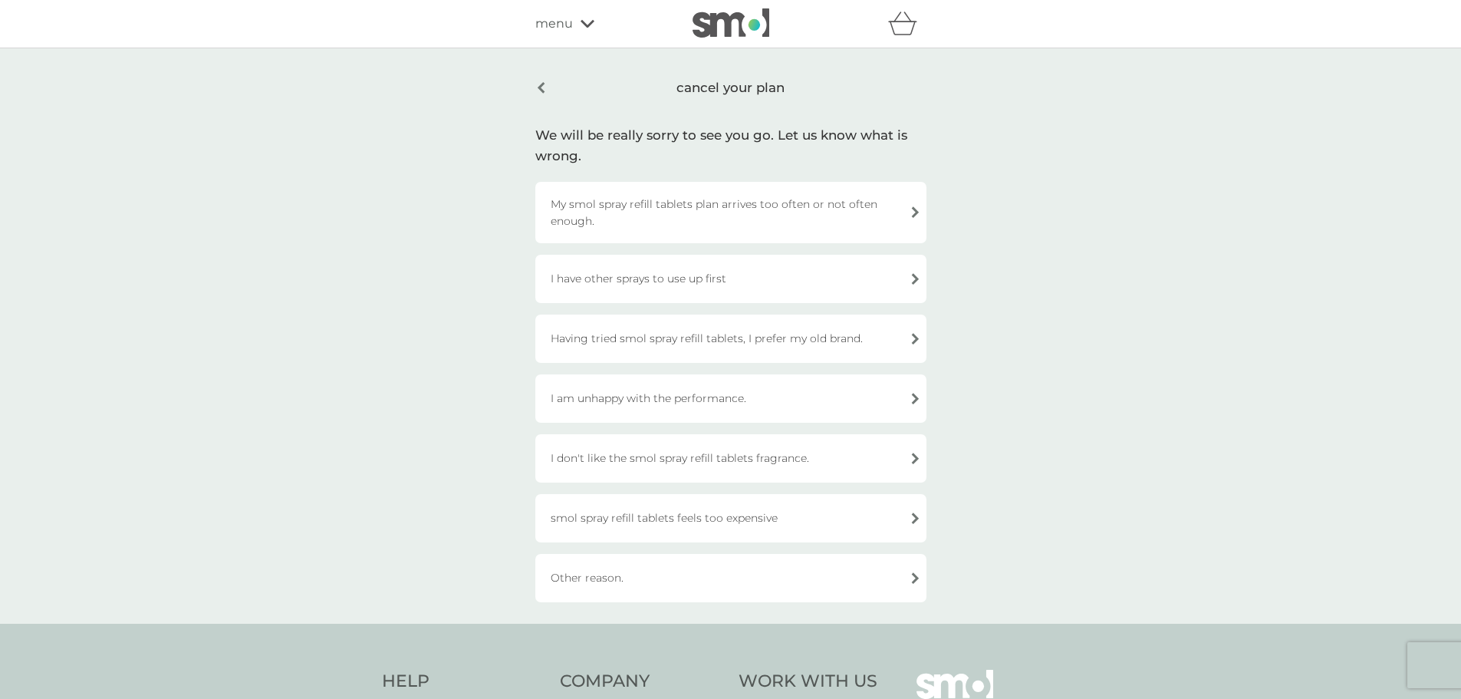
click at [616, 339] on div "Having tried smol spray refill tablets, I prefer my old brand." at bounding box center [730, 338] width 391 height 48
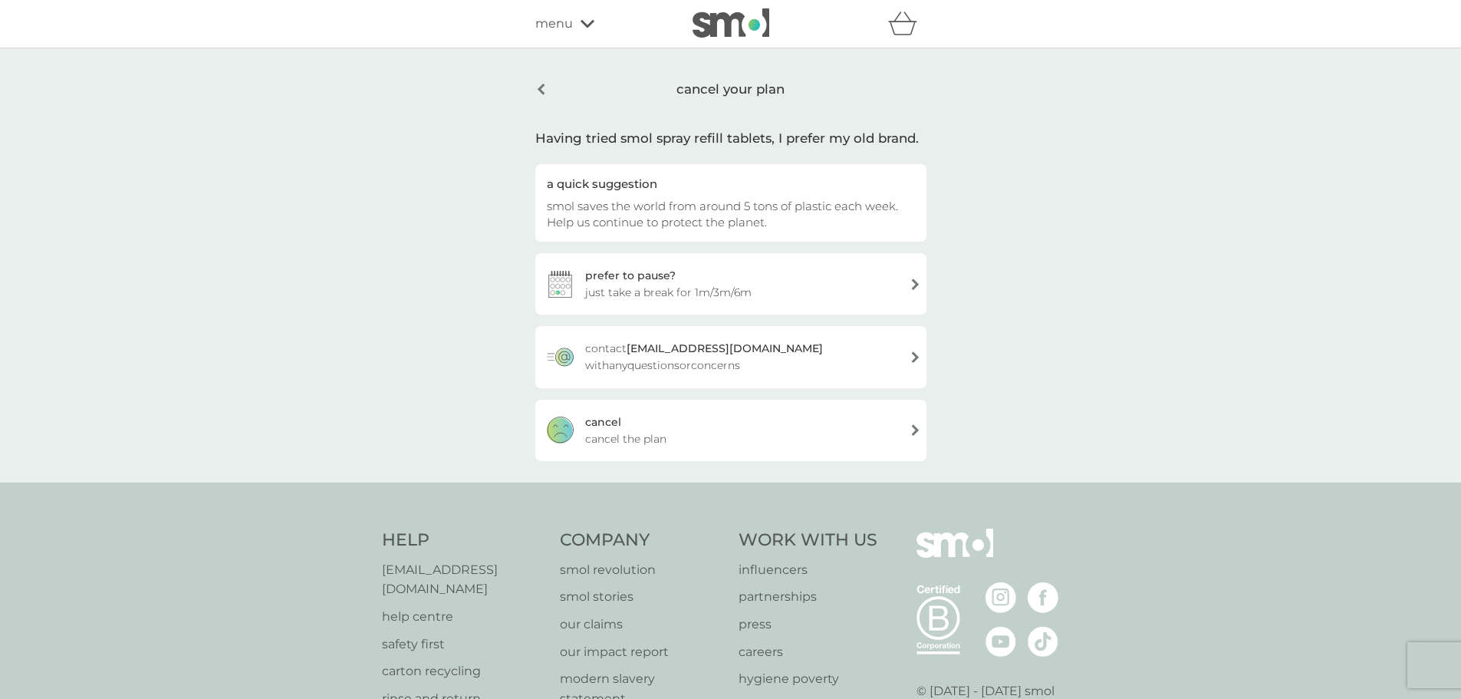
click at [710, 432] on div "cancel cancel the plan" at bounding box center [730, 430] width 391 height 61
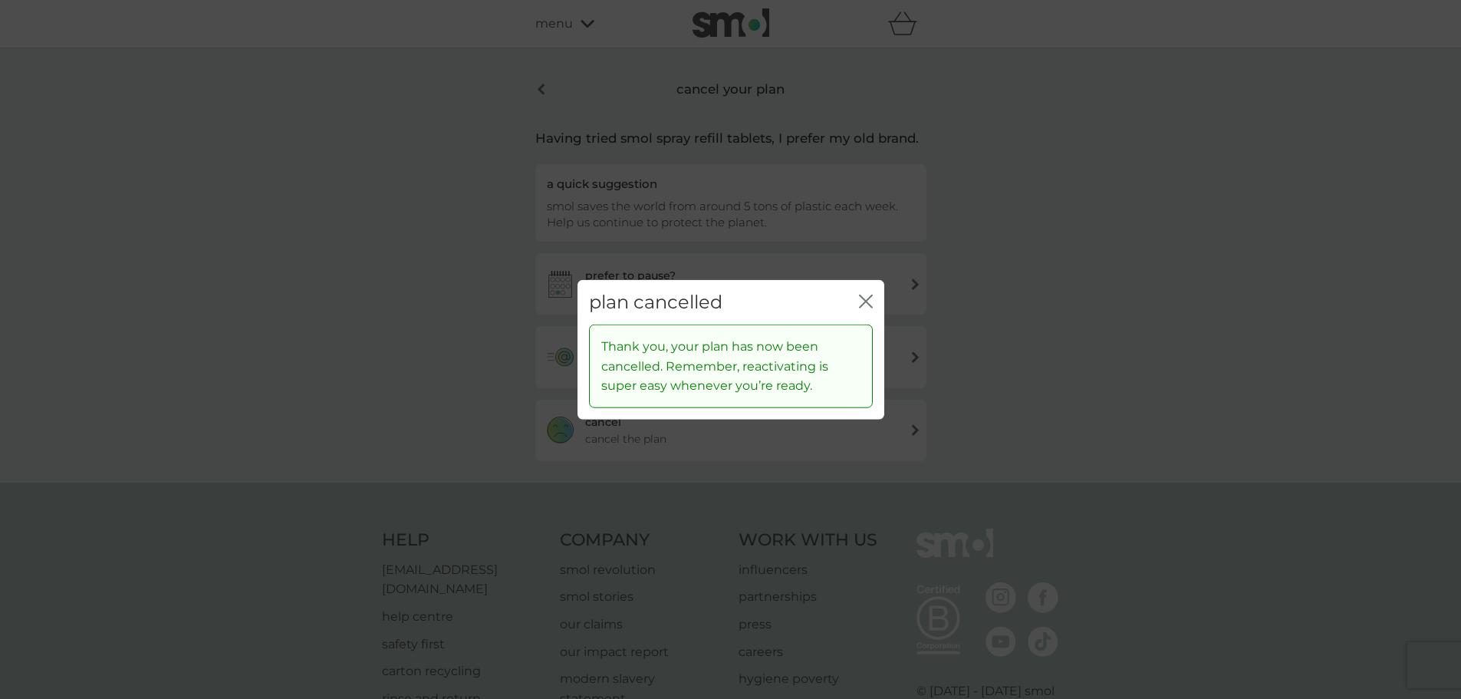
click at [876, 295] on div "plan cancelled close" at bounding box center [731, 301] width 307 height 45
click at [865, 300] on icon "close" at bounding box center [863, 301] width 6 height 12
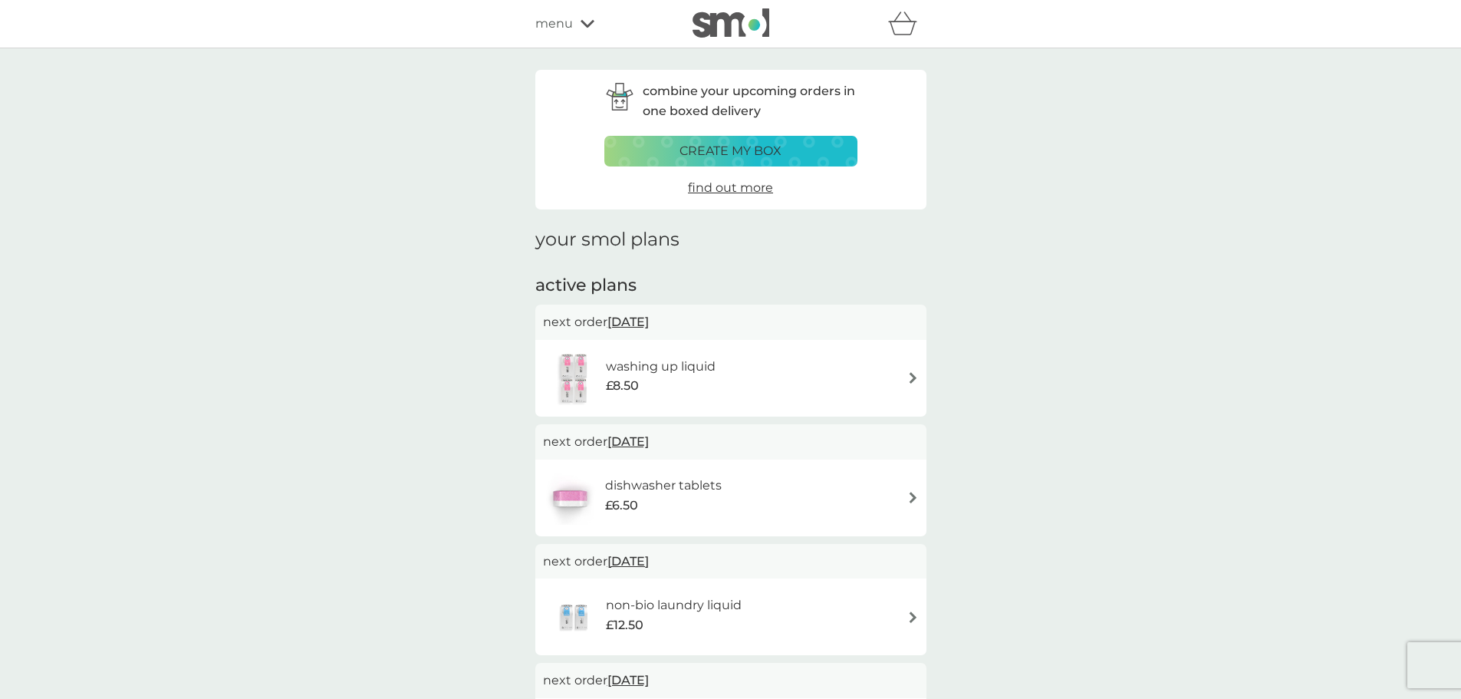
click at [795, 365] on div "washing up liquid £8.50" at bounding box center [731, 378] width 376 height 54
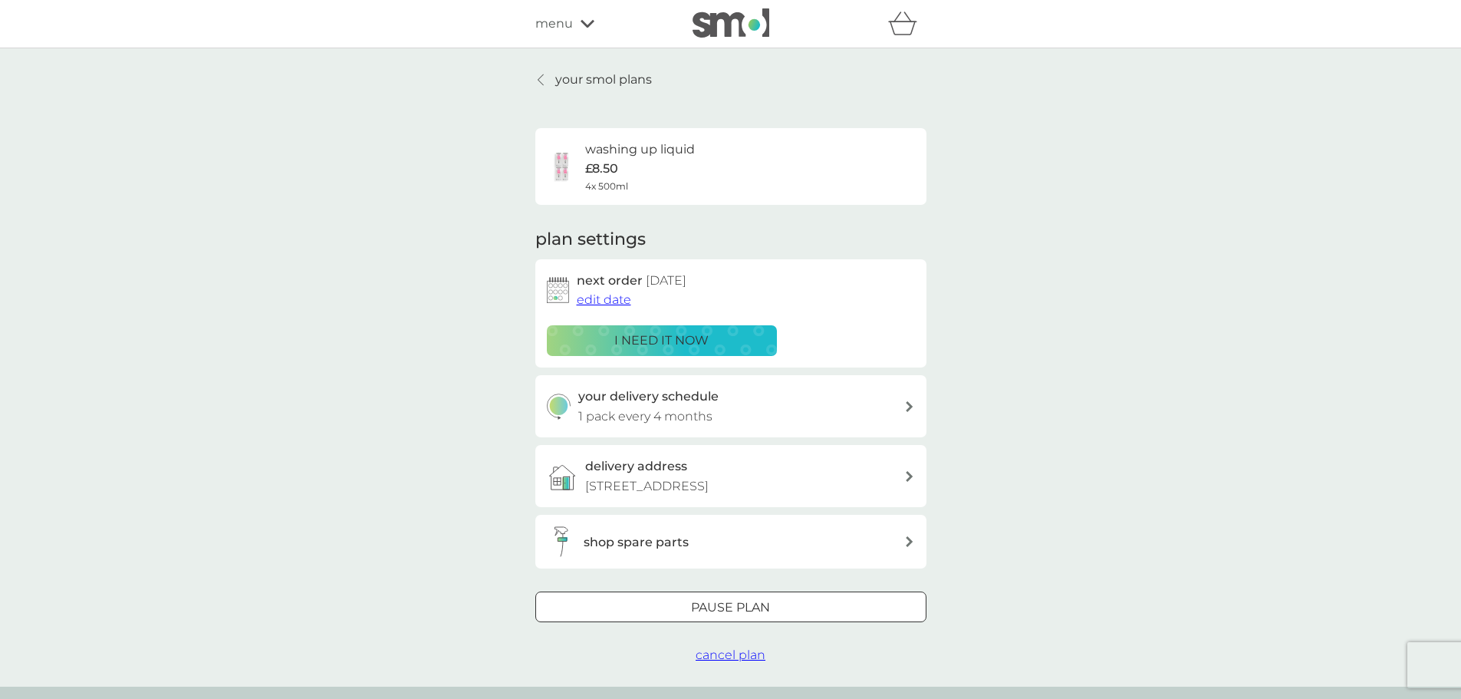
click at [704, 653] on span "cancel plan" at bounding box center [731, 654] width 70 height 15
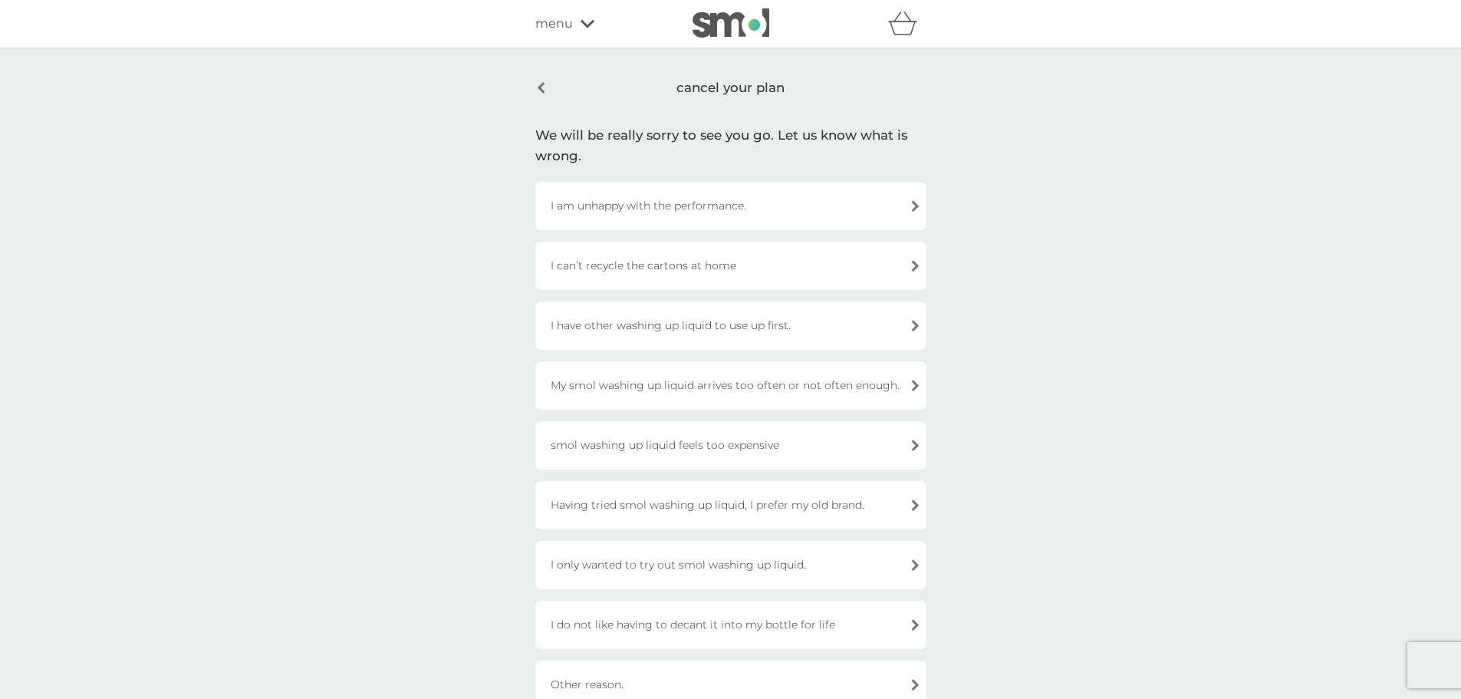
click at [583, 439] on div "smol washing up liquid feels too expensive" at bounding box center [730, 445] width 391 height 48
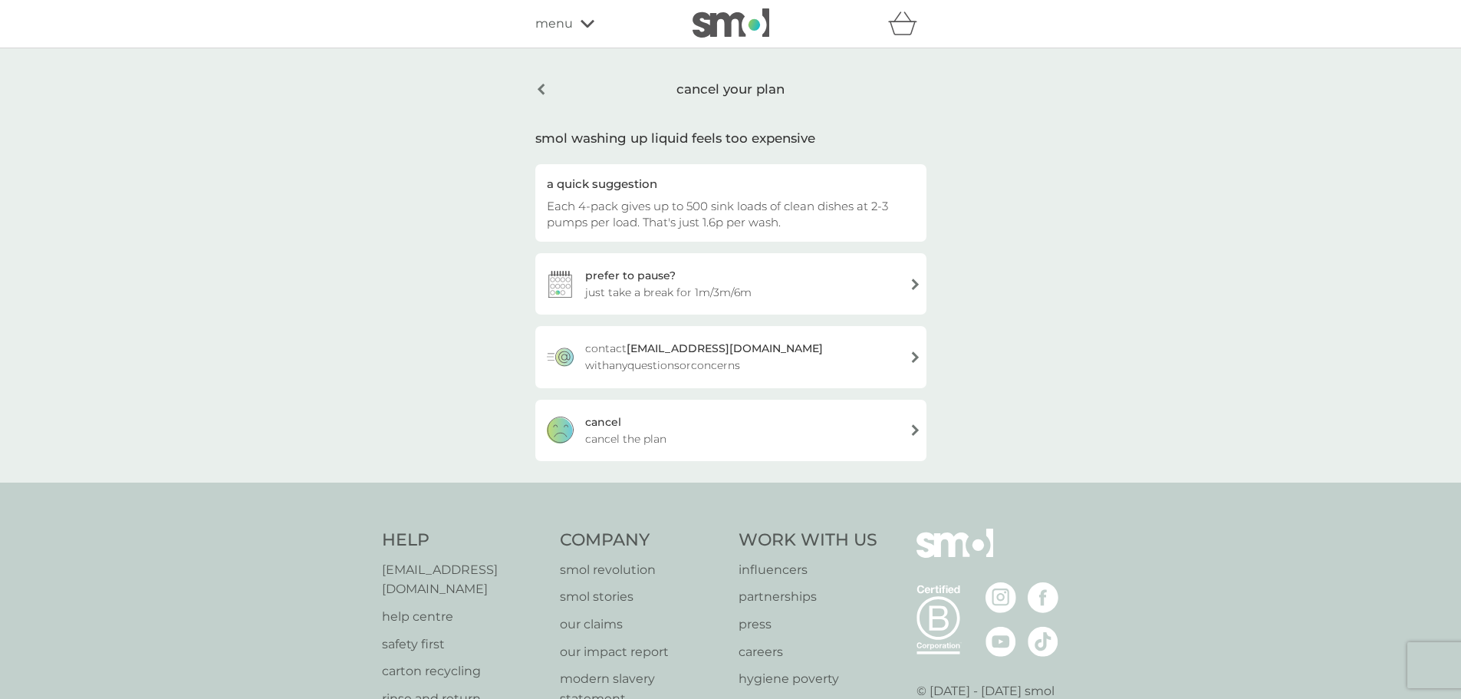
click at [699, 427] on div "cancel cancel the plan" at bounding box center [730, 430] width 391 height 61
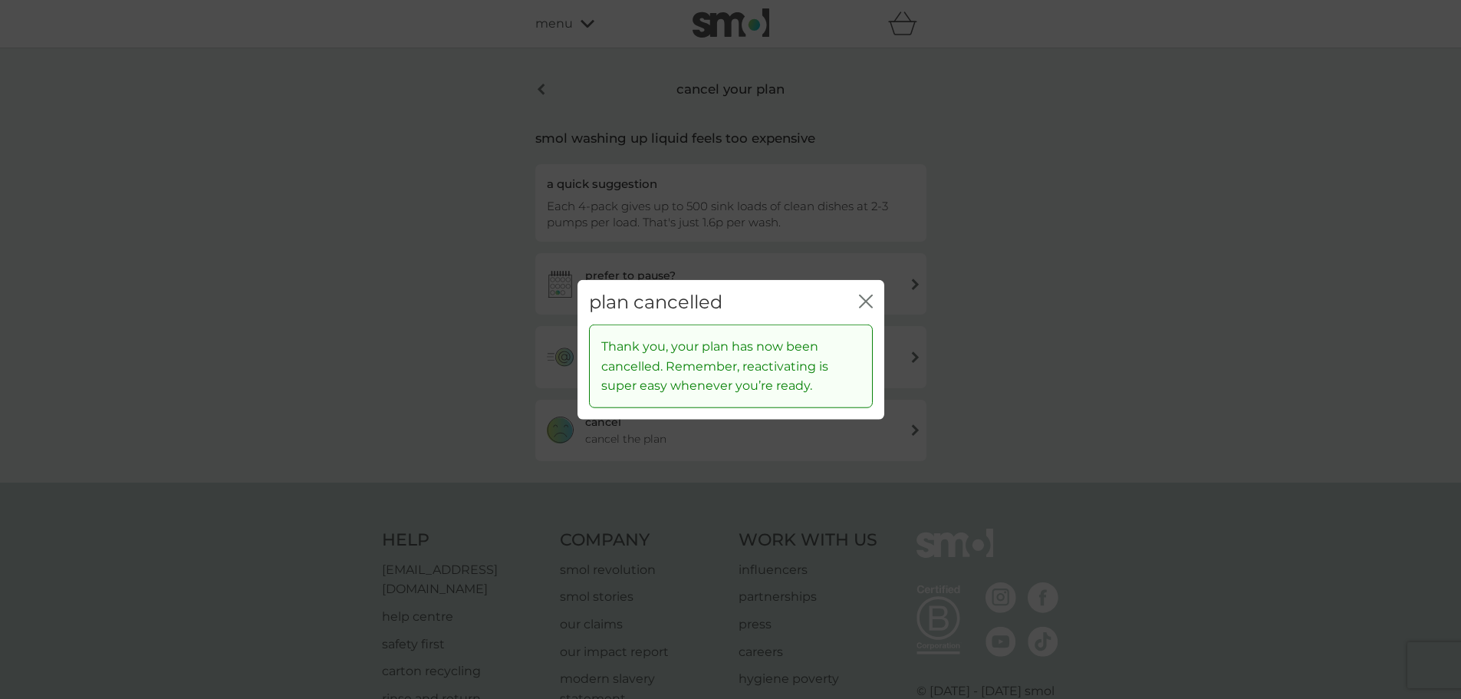
click at [861, 308] on button "close" at bounding box center [866, 302] width 14 height 16
